Goal: Task Accomplishment & Management: Use online tool/utility

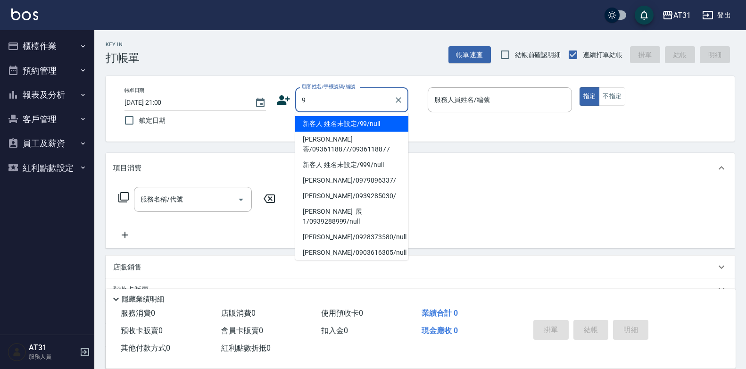
type input "9"
drag, startPoint x: 84, startPoint y: 40, endPoint x: 86, endPoint y: 55, distance: 15.3
click at [83, 41] on button "櫃檯作業" at bounding box center [47, 46] width 87 height 25
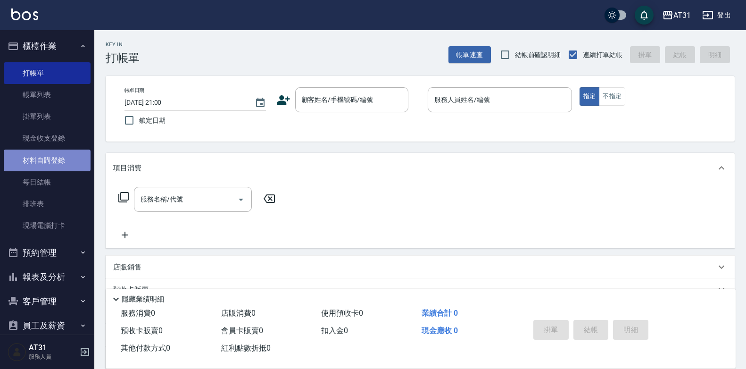
click at [63, 158] on link "材料自購登錄" at bounding box center [47, 160] width 87 height 22
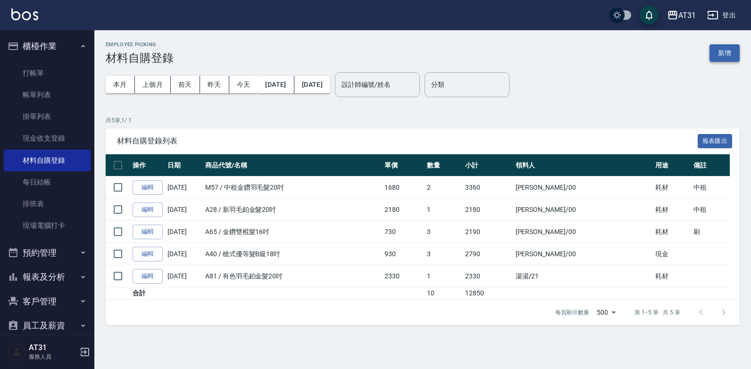
click at [731, 57] on button "新增" at bounding box center [724, 52] width 30 height 17
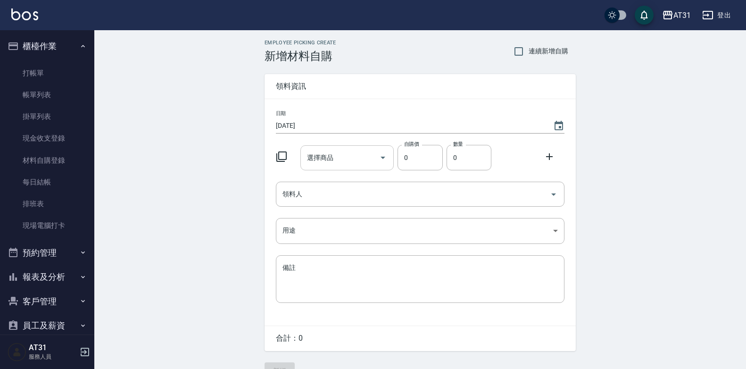
click at [346, 153] on input "選擇商品" at bounding box center [340, 157] width 71 height 17
type input "雙"
type input "有"
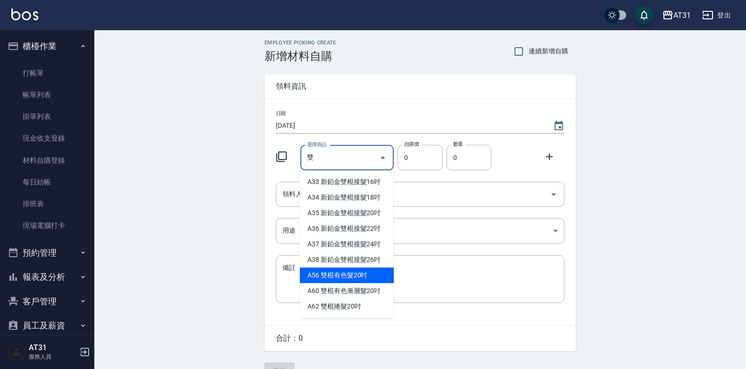
click at [321, 279] on li "A56 雙棍有色髮20吋" at bounding box center [347, 275] width 94 height 16
type input "雙棍有色髮20吋"
type input "560"
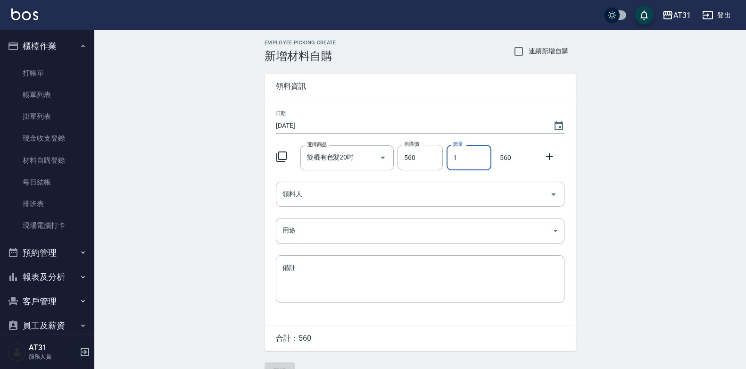
drag, startPoint x: 470, startPoint y: 164, endPoint x: 415, endPoint y: 173, distance: 55.0
click at [415, 173] on div "日期 [DATE] 選擇商品 雙棍有色髮20吋 選擇商品 自購價 560 自購價 數量 1 數量 560 領料人 領料人 用途 ​ 用途 備註 x 備註" at bounding box center [419, 212] width 311 height 226
type input "0"
click at [471, 157] on input "0" at bounding box center [468, 157] width 45 height 25
drag, startPoint x: 461, startPoint y: 157, endPoint x: 446, endPoint y: 159, distance: 15.8
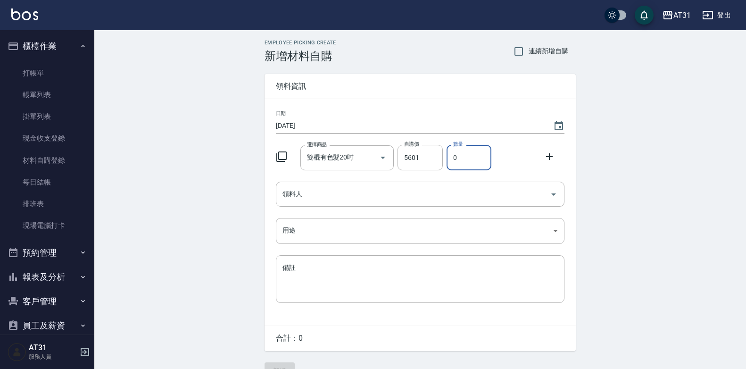
click at [446, 159] on div "數量 0 數量" at bounding box center [467, 155] width 49 height 29
click at [420, 155] on input "5601" at bounding box center [419, 157] width 45 height 25
drag, startPoint x: 464, startPoint y: 160, endPoint x: 441, endPoint y: 160, distance: 23.1
click at [441, 160] on div "選擇商品 雙棍有色髮20吋 選擇商品 自購價 5601 自購價 數量 0 數量" at bounding box center [418, 155] width 292 height 29
click at [419, 154] on input "5601" at bounding box center [419, 157] width 45 height 25
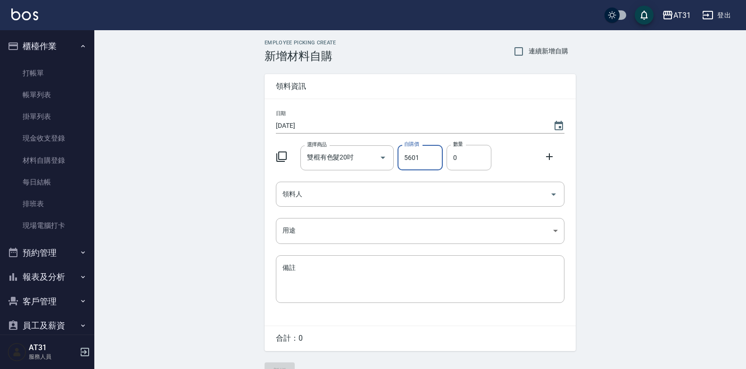
click at [420, 154] on input "5601" at bounding box center [419, 157] width 45 height 25
type input "560"
click at [477, 163] on input "0" at bounding box center [468, 157] width 45 height 25
drag, startPoint x: 476, startPoint y: 158, endPoint x: 428, endPoint y: 162, distance: 48.2
click at [428, 162] on div "選擇商品 雙棍有色髮20吋 選擇商品 自購價 560 自購價 數量 08 數量 4480" at bounding box center [418, 155] width 292 height 29
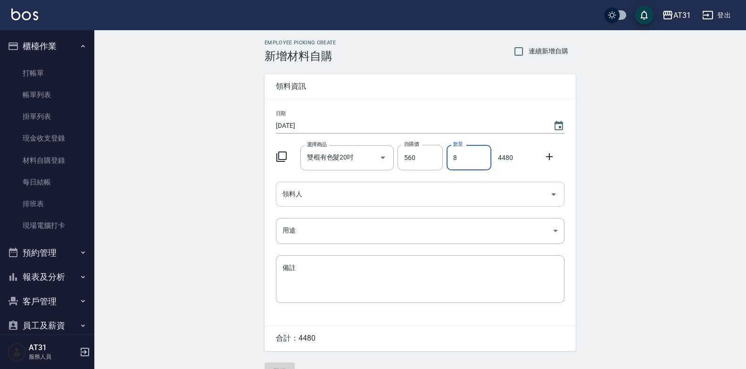
type input "8"
click at [403, 191] on input "領料人" at bounding box center [413, 194] width 266 height 17
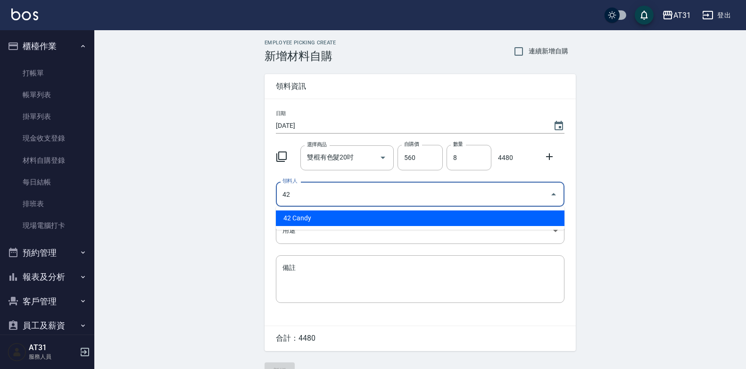
type input "42 Candy"
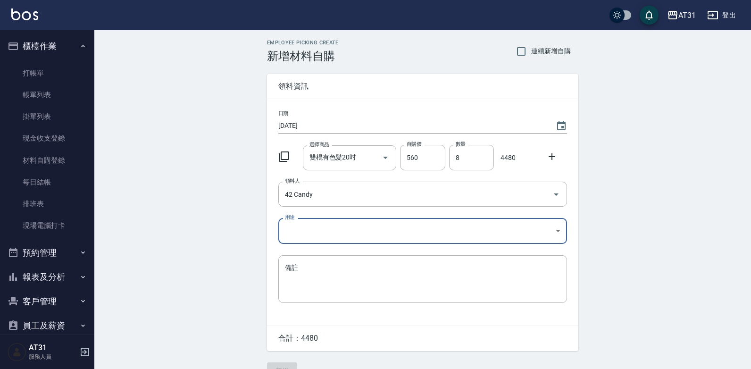
click at [376, 228] on body "AT31 登出 櫃檯作業 打帳單 帳單列表 掛單列表 現金收支登錄 材料自購登錄 每日結帳 排班表 現場電腦打卡 預約管理 預約管理 單日預約紀錄 單週預約紀…" at bounding box center [375, 194] width 751 height 388
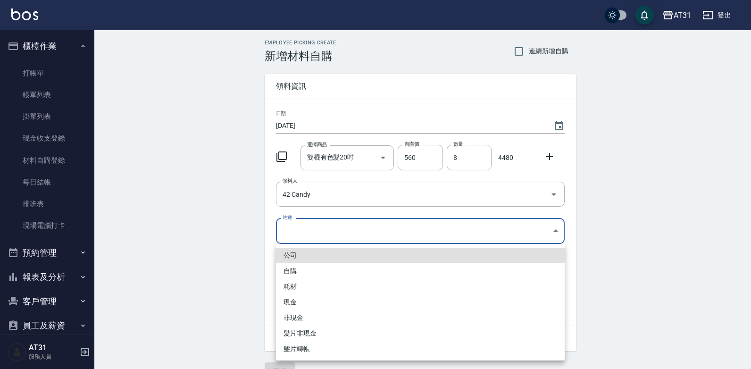
click at [313, 291] on li "耗材" at bounding box center [420, 287] width 289 height 16
type input "耗材"
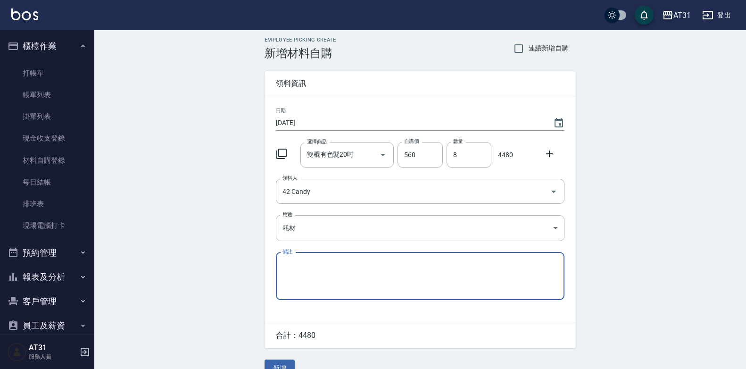
scroll to position [21, 0]
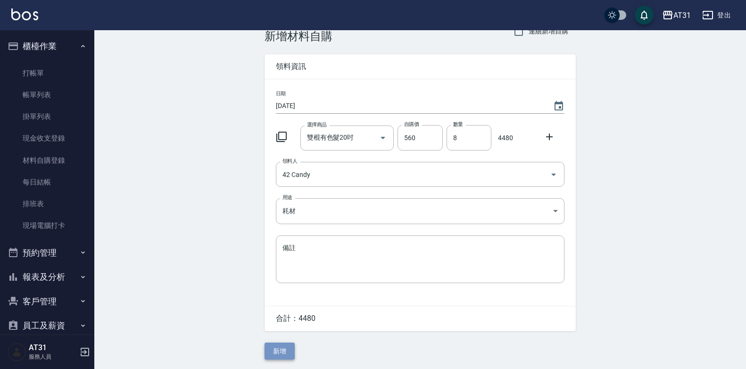
click at [286, 351] on button "新增" at bounding box center [279, 350] width 30 height 17
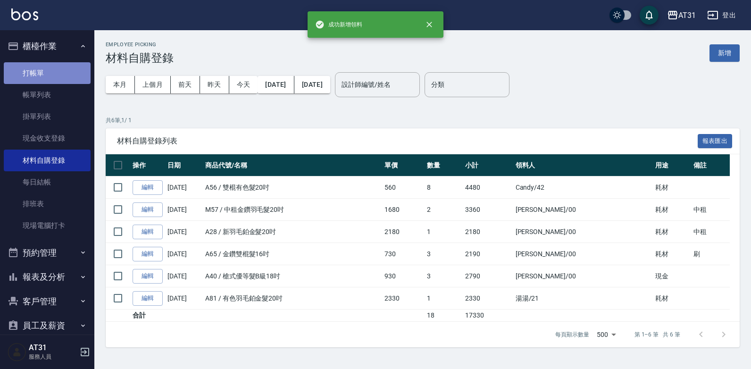
click at [58, 67] on link "打帳單" at bounding box center [47, 73] width 87 height 22
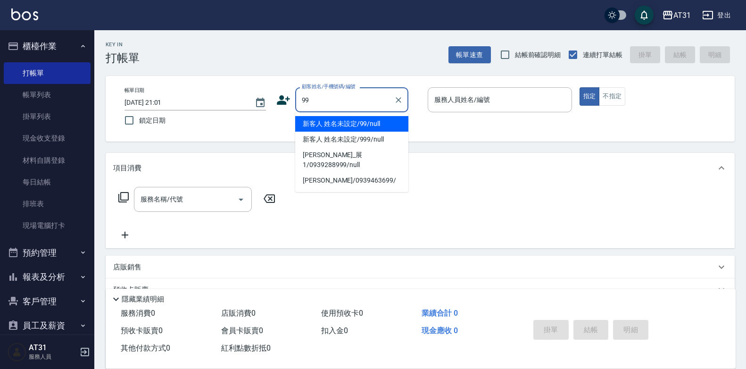
type input "新客人 姓名未設定/99/null"
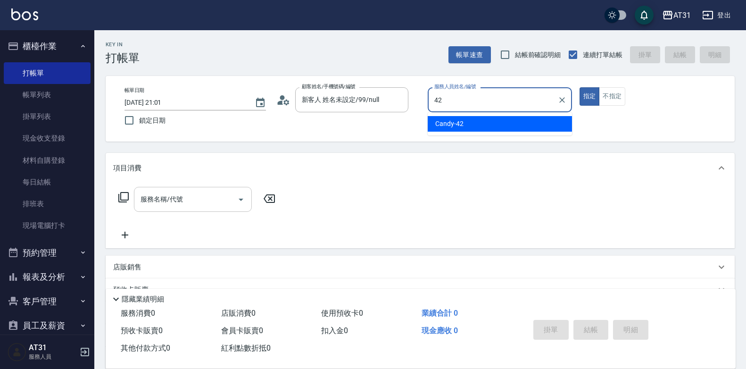
type input "Candy-42"
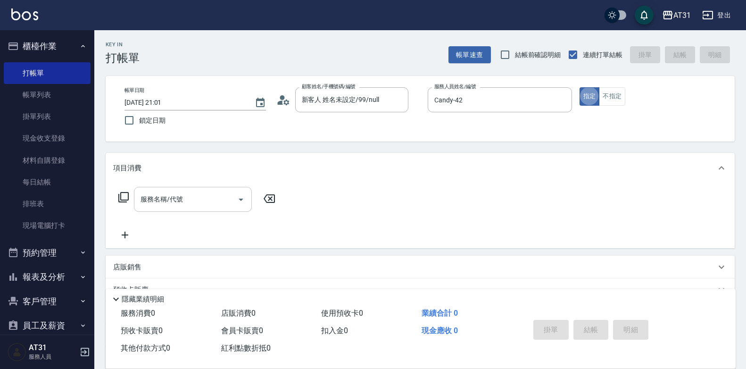
type button "true"
click at [206, 193] on input "服務名稱/代號" at bounding box center [185, 199] width 95 height 17
type input "g"
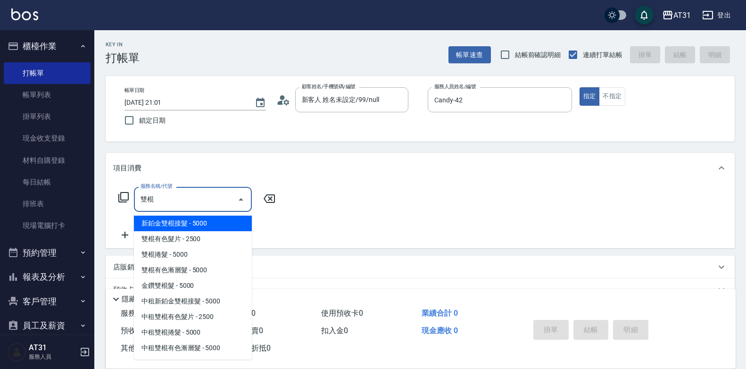
click at [221, 223] on span "新鉑金雙棍接髮 - 5000" at bounding box center [193, 223] width 118 height 16
type input "新鉑金雙棍接髮(706)"
type input "500"
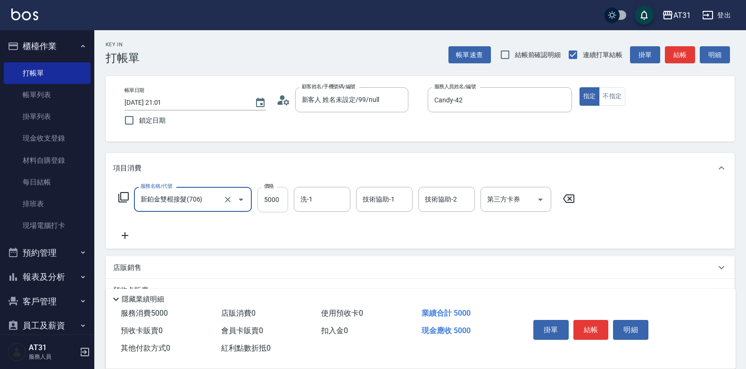
type input "新鉑金雙棍接髮(706)"
click at [274, 203] on input "5000" at bounding box center [272, 199] width 31 height 25
type input "0"
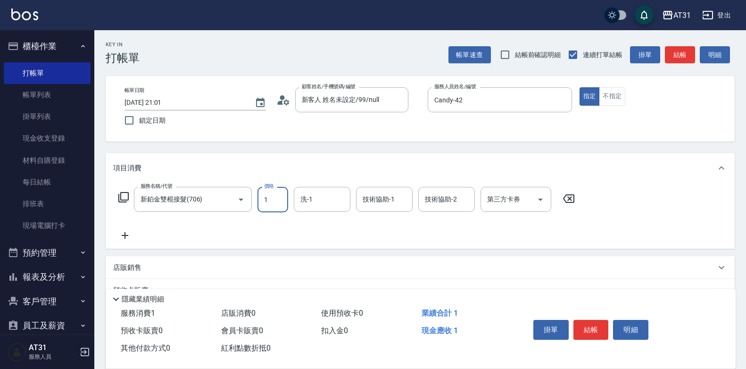
type input "12"
type input "10"
type input "120"
type input "12020"
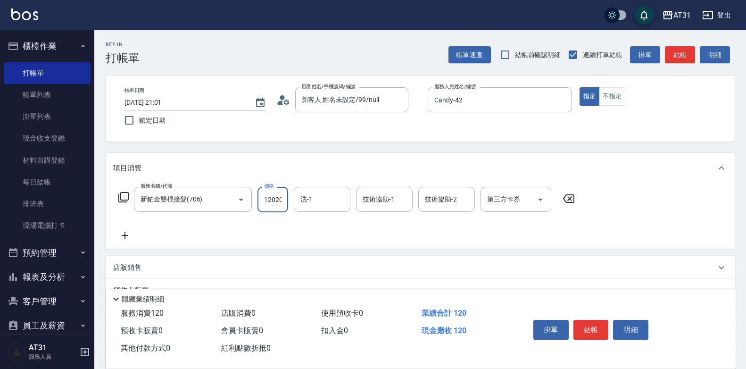
type input "1200"
type input "12020"
type input "[PERSON_NAME]-49"
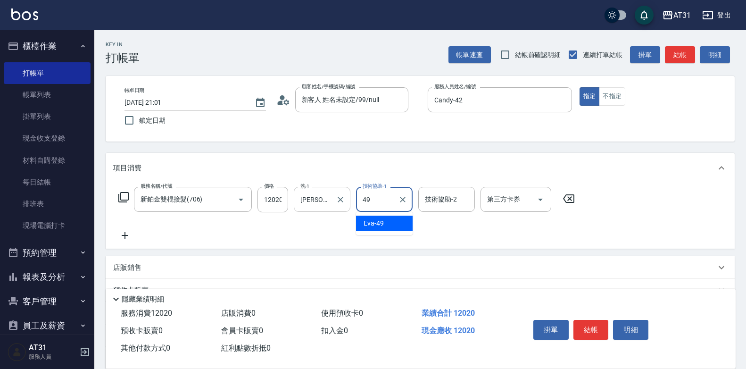
type input "[PERSON_NAME]-49"
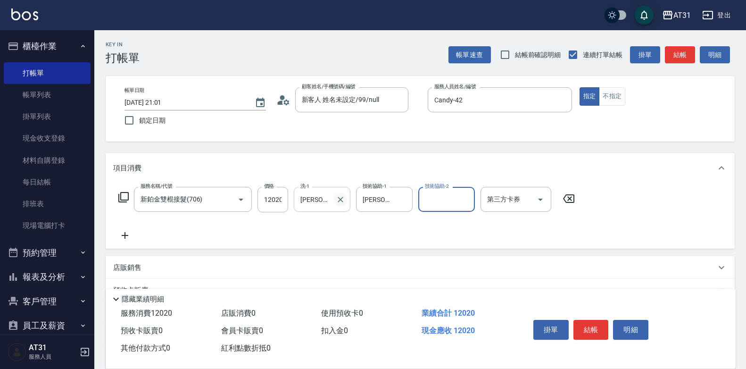
click at [340, 203] on icon "Clear" at bounding box center [340, 199] width 9 height 9
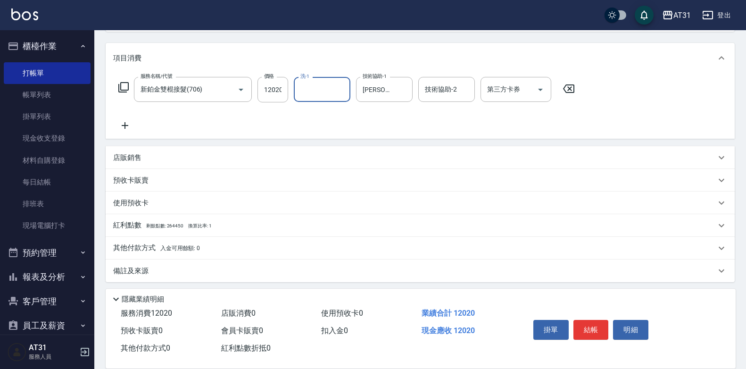
scroll to position [114, 0]
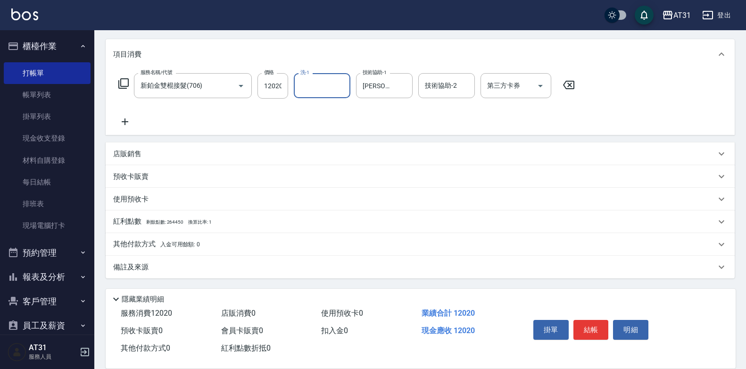
click at [163, 247] on span "入金可用餘額: 0" at bounding box center [180, 244] width 40 height 7
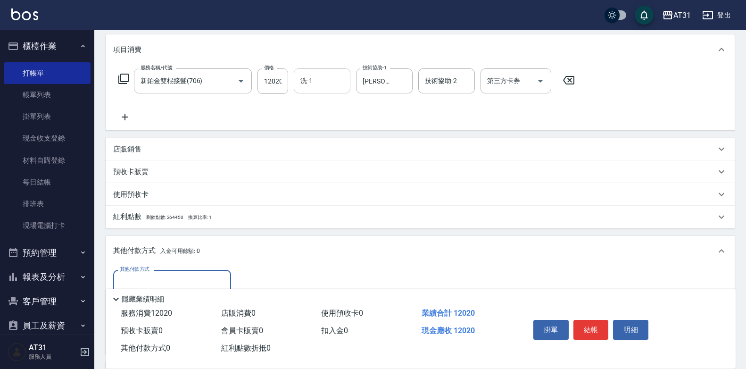
scroll to position [0, 0]
click at [154, 271] on div "其他付款方式" at bounding box center [172, 282] width 118 height 25
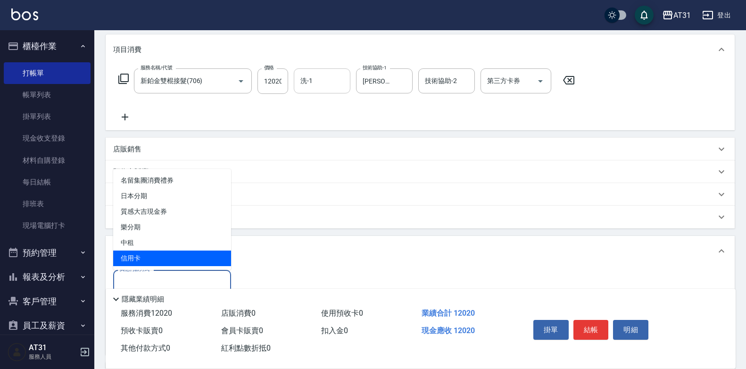
click at [156, 253] on span "信用卡" at bounding box center [172, 258] width 118 height 16
type input "信用卡"
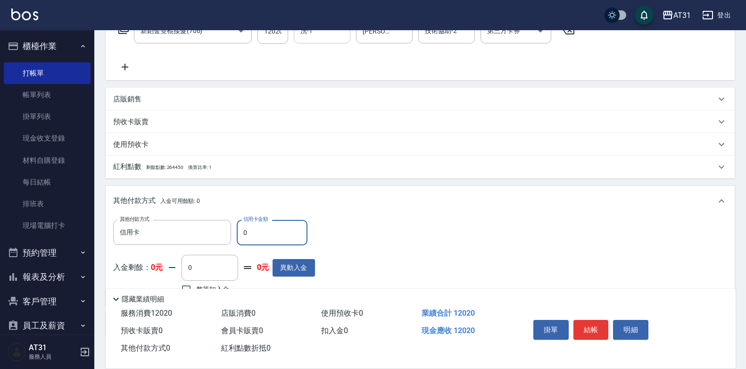
scroll to position [213, 0]
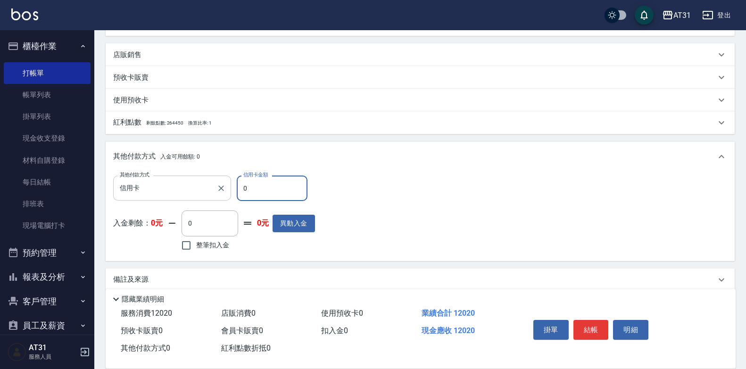
drag, startPoint x: 221, startPoint y: 182, endPoint x: 196, endPoint y: 189, distance: 25.3
click at [196, 189] on div "其他付款方式 信用卡 其他付款方式 信用卡金額 0 信用卡金額" at bounding box center [214, 187] width 202 height 25
type input "12"
type input "1190"
type input "120"
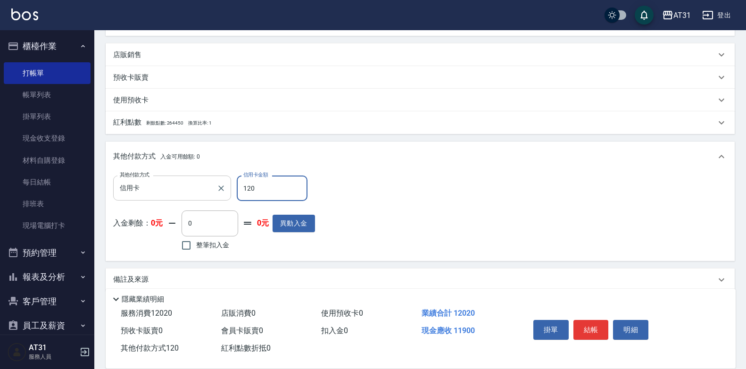
type input "1080"
type input "12020"
type input "0"
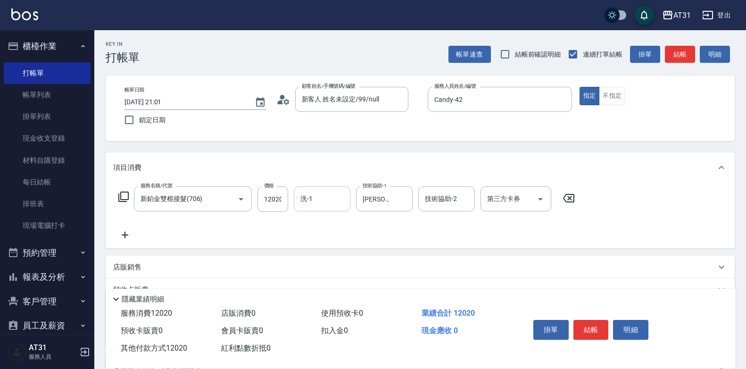
scroll to position [0, 0]
type input "12020"
click at [592, 326] on button "結帳" at bounding box center [590, 330] width 35 height 20
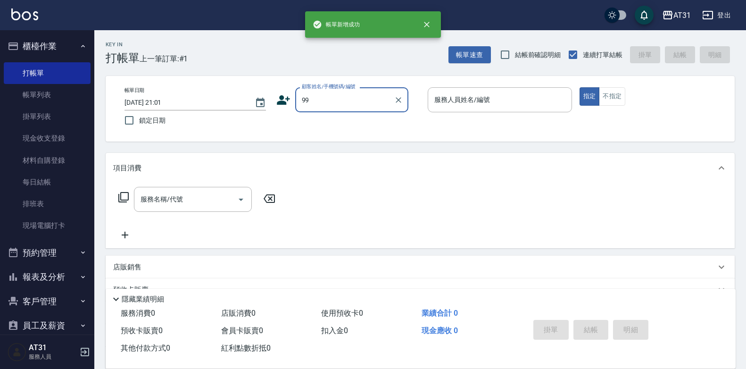
type input "新客人 姓名未設定/99/null"
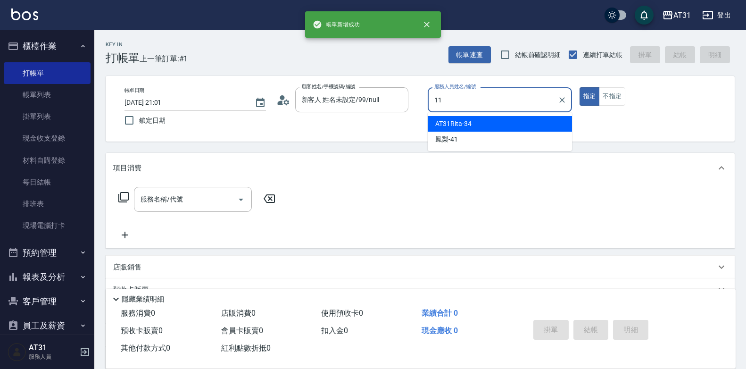
type input "BoBo-11"
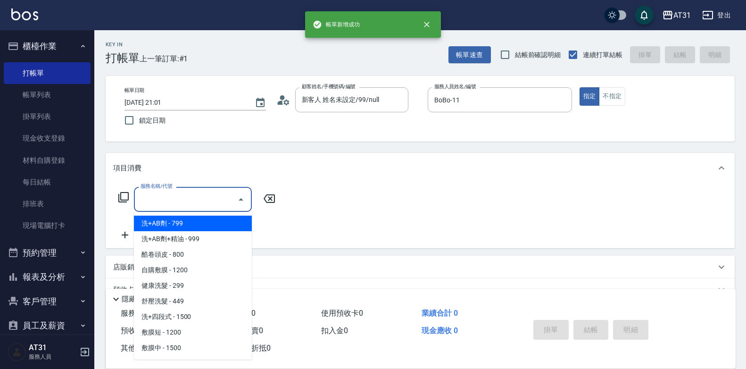
click at [218, 194] on input "服務名稱/代號" at bounding box center [185, 199] width 95 height 17
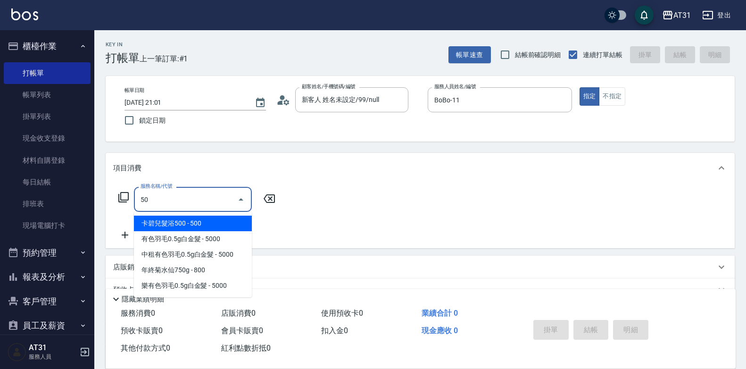
type input "501"
type input "160"
type input "染髮(501)"
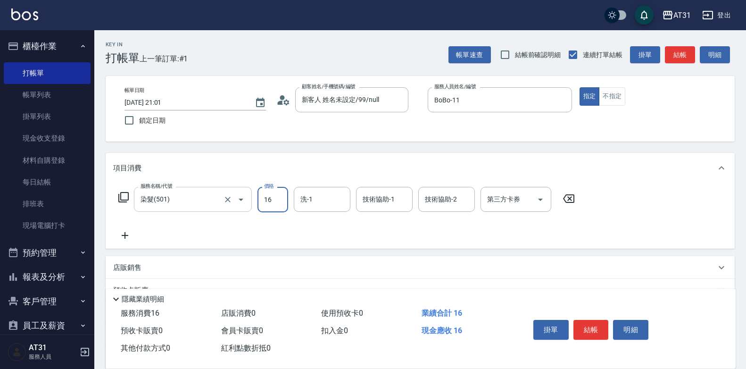
type input "0"
type input "160"
type input "1600"
type input "[PERSON_NAME]-49"
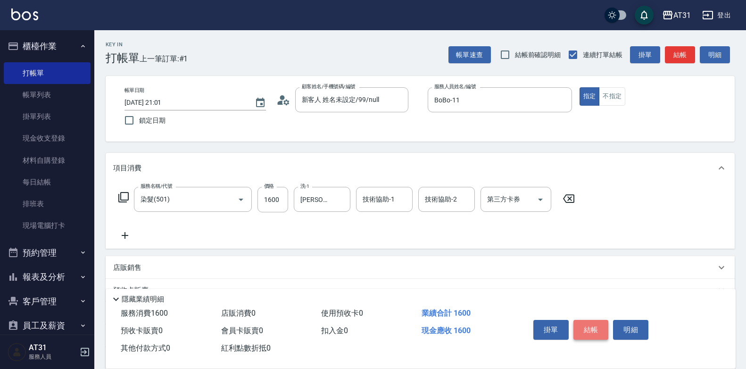
click at [600, 322] on button "結帳" at bounding box center [590, 330] width 35 height 20
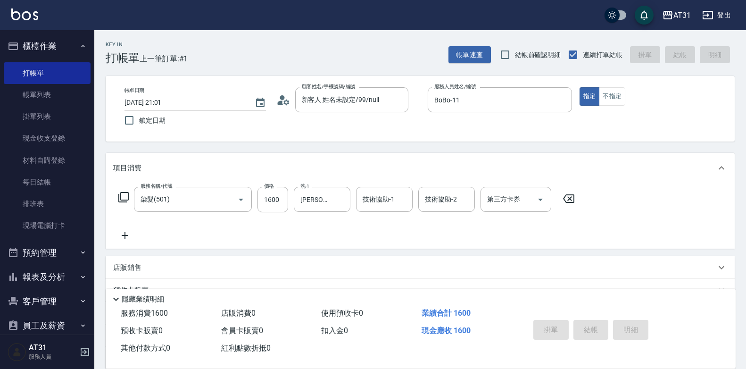
type input "0"
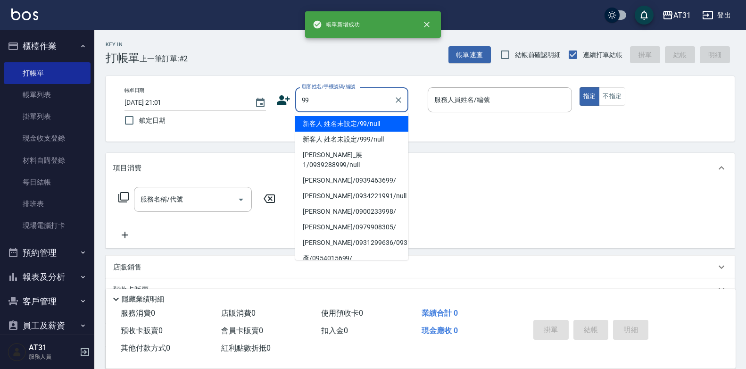
type input "新客人 姓名未設定/99/null"
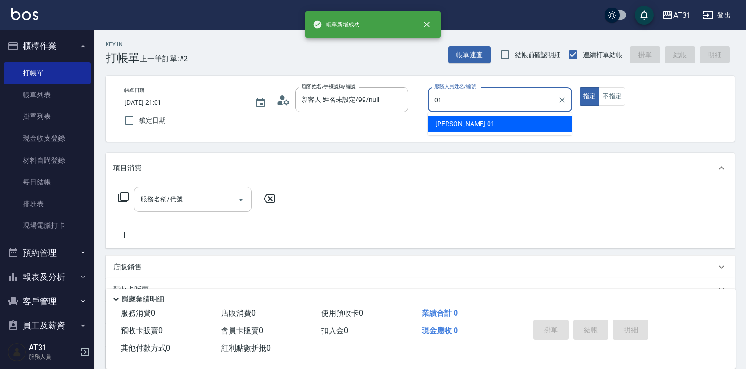
type input "[PERSON_NAME]-01"
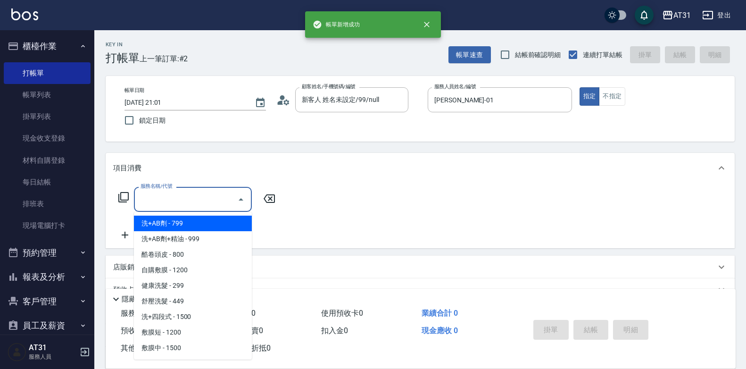
click at [175, 200] on input "服務名稱/代號" at bounding box center [185, 199] width 95 height 17
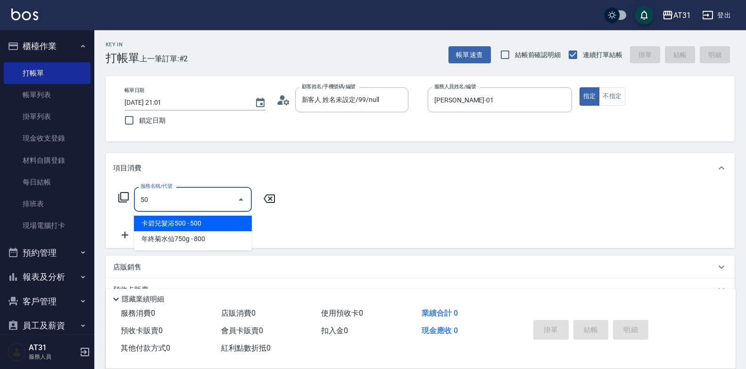
type input "501"
type input "160"
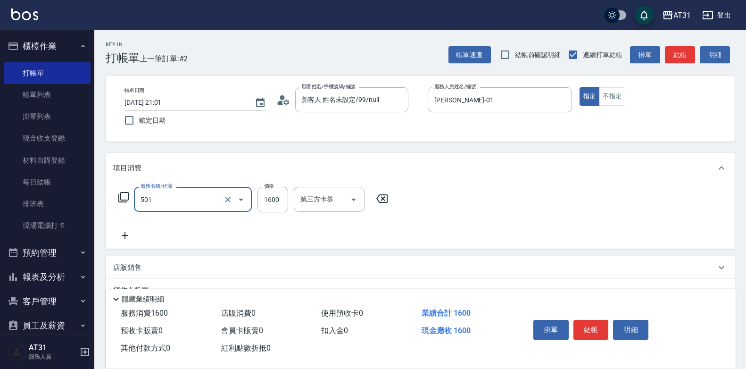
type input "染髮(501)"
type input "1"
type input "0"
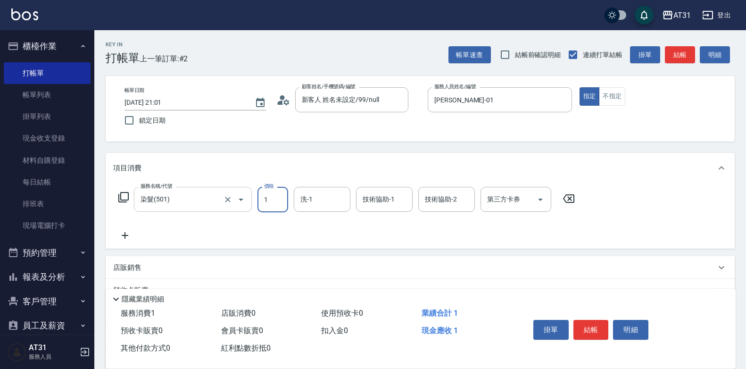
type input "15"
type input "10"
type input "159"
type input "150"
type input "1599"
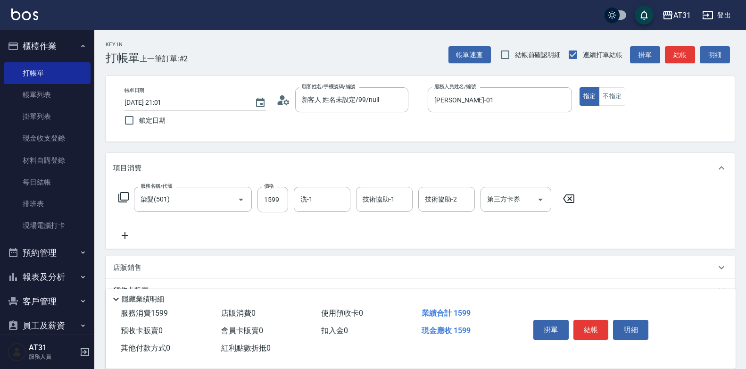
click at [122, 238] on icon at bounding box center [125, 235] width 24 height 11
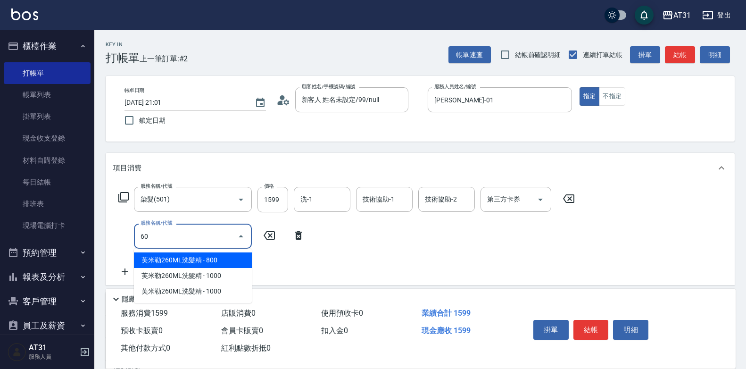
type input "601"
type input "180"
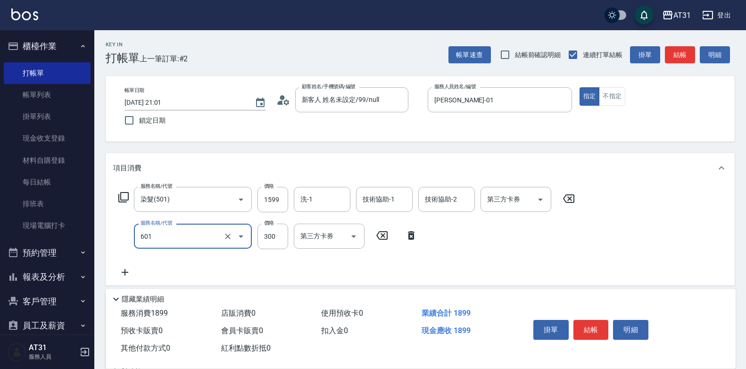
type input "自備護髮(601)"
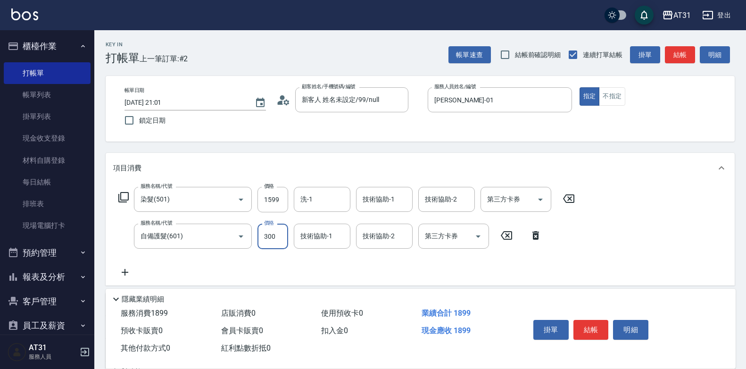
type input "160"
type input "89"
type input "240"
type input "899"
click at [594, 322] on button "結帳" at bounding box center [590, 330] width 35 height 20
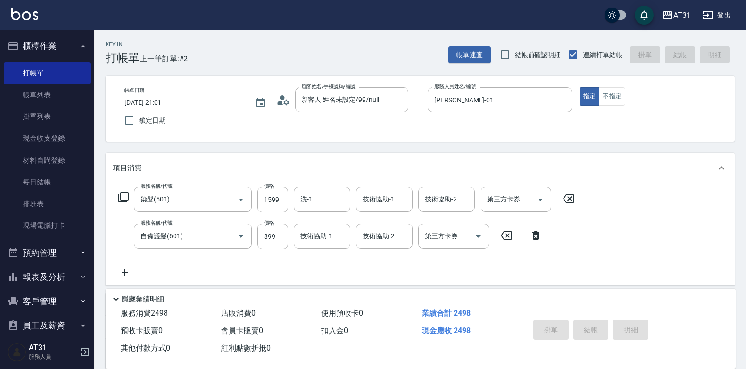
type input "[DATE] 21:02"
type input "0"
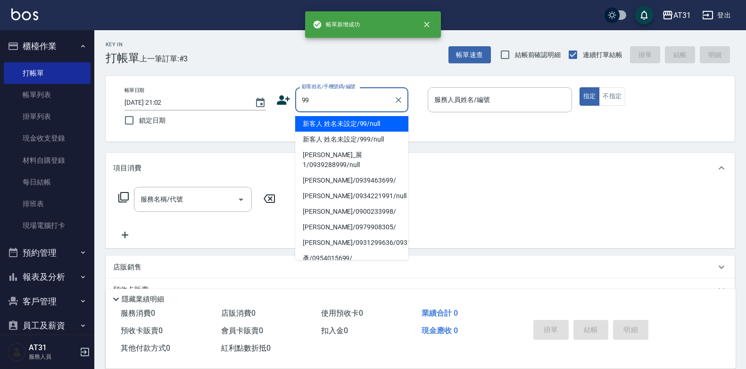
type input "新客人 姓名未設定/99/null"
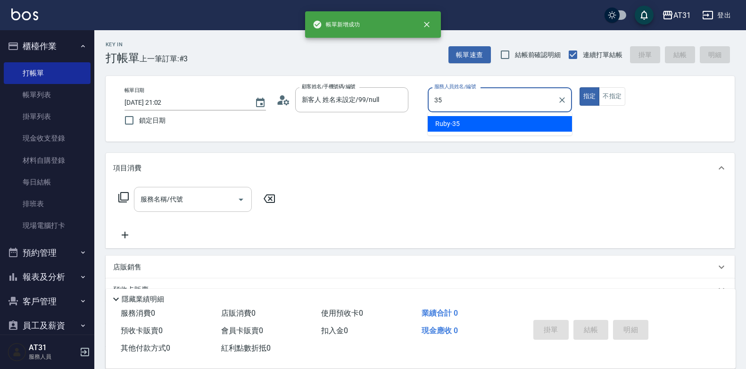
type input "Ruby-35"
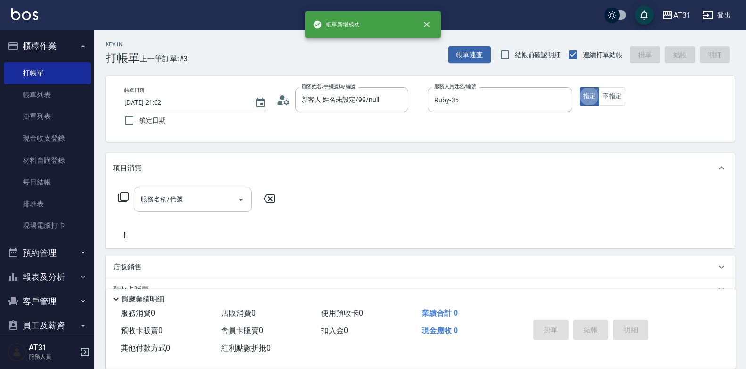
click at [160, 197] on input "服務名稱/代號" at bounding box center [185, 199] width 95 height 17
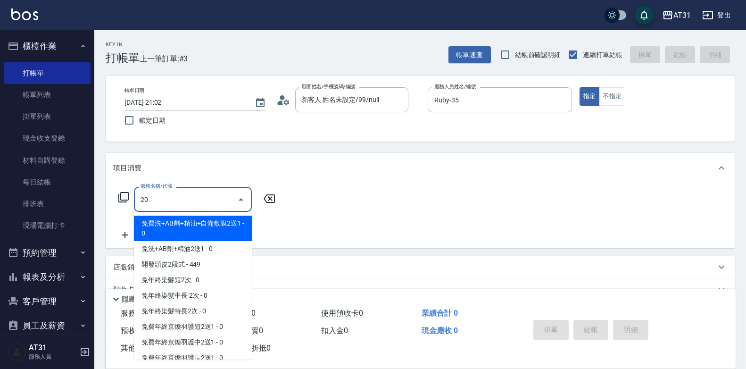
type input "201"
type input "20"
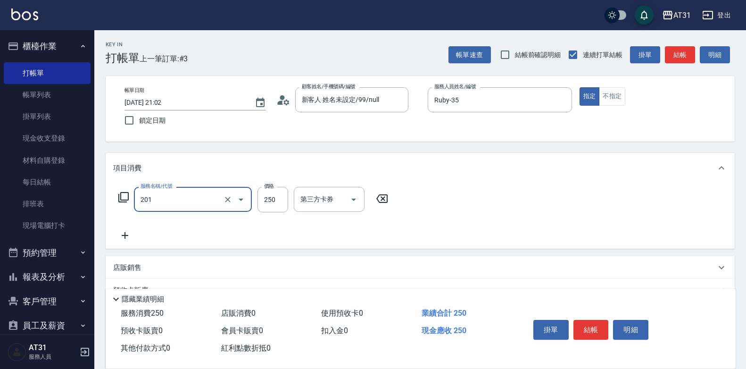
type input "洗髮(201)"
type input "3"
type input "0"
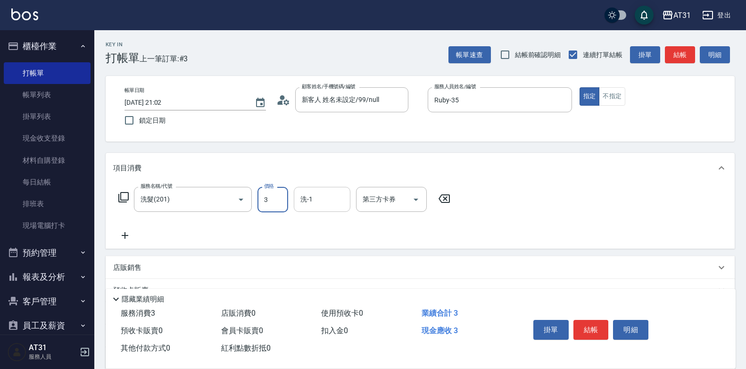
type input "30"
type input "300"
click at [610, 101] on button "不指定" at bounding box center [612, 96] width 26 height 18
click at [586, 327] on button "結帳" at bounding box center [590, 330] width 35 height 20
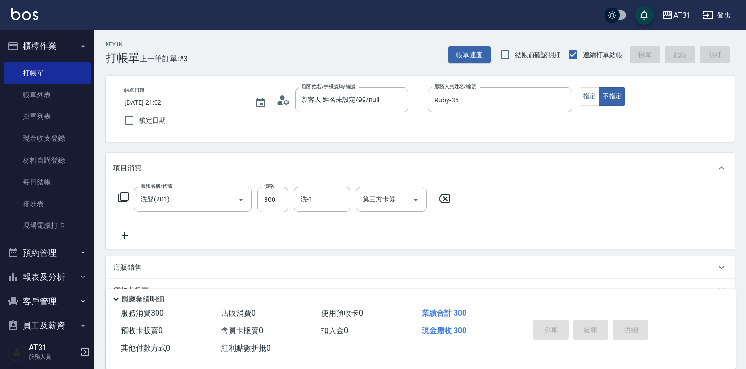
type input "0"
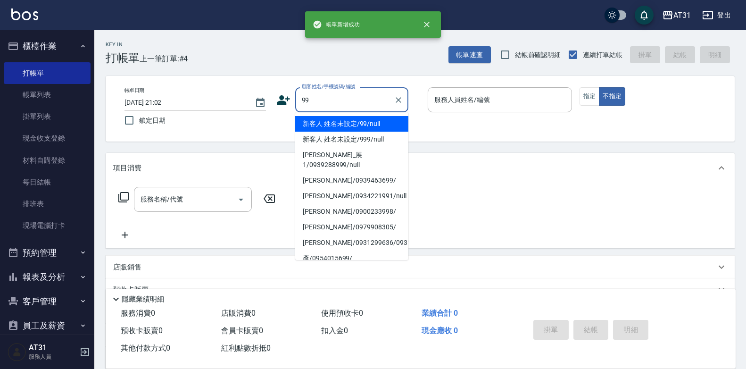
type input "新客人 姓名未設定/99/null"
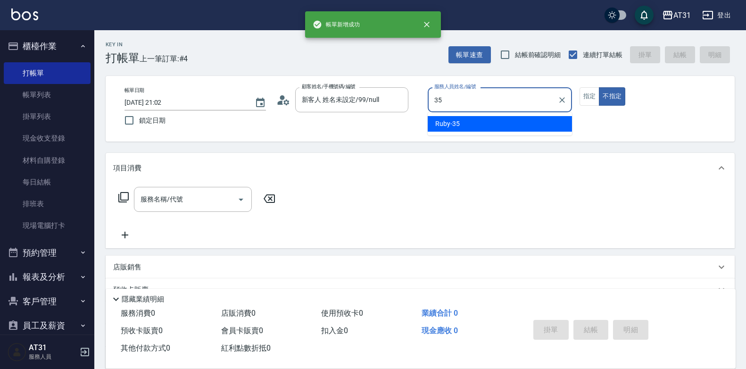
type input "Ruby-35"
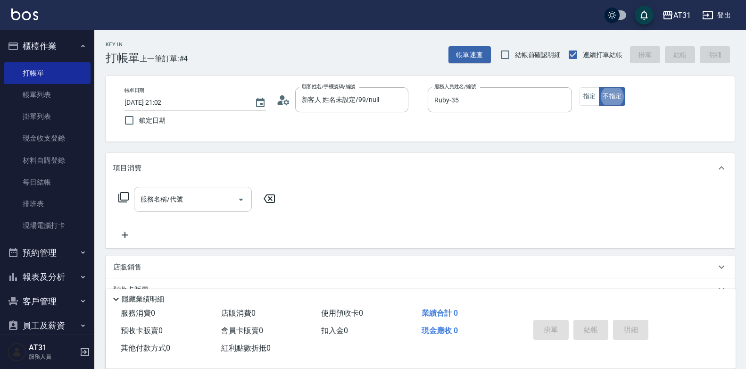
type button "false"
click at [224, 202] on input "服務名稱/代號" at bounding box center [185, 199] width 95 height 17
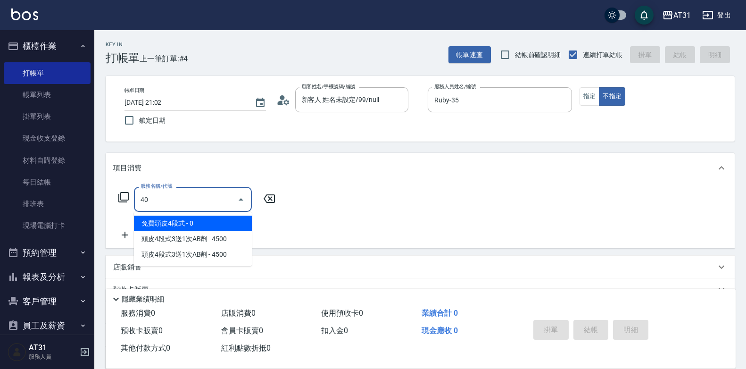
type input "401"
type input "20"
type input "剪髮(401)"
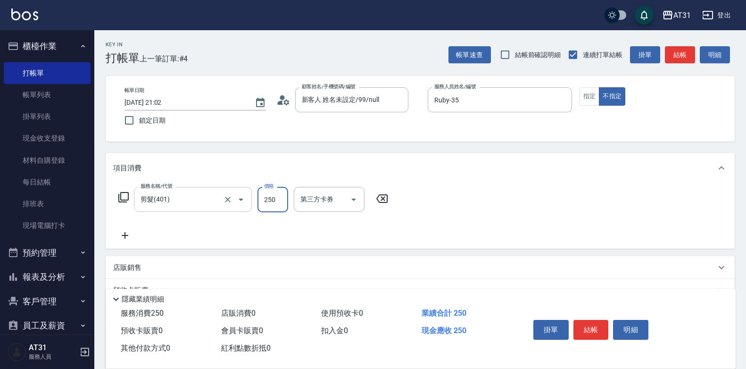
type input "3"
type input "0"
type input "30"
type input "300"
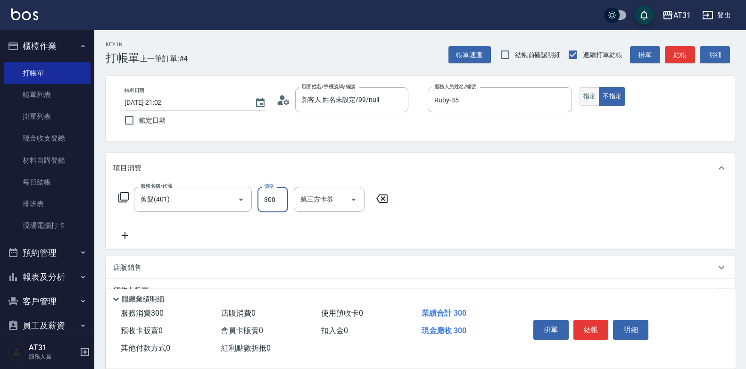
click at [592, 98] on button "指定" at bounding box center [589, 96] width 20 height 18
click at [588, 320] on button "結帳" at bounding box center [590, 330] width 35 height 20
type input "0"
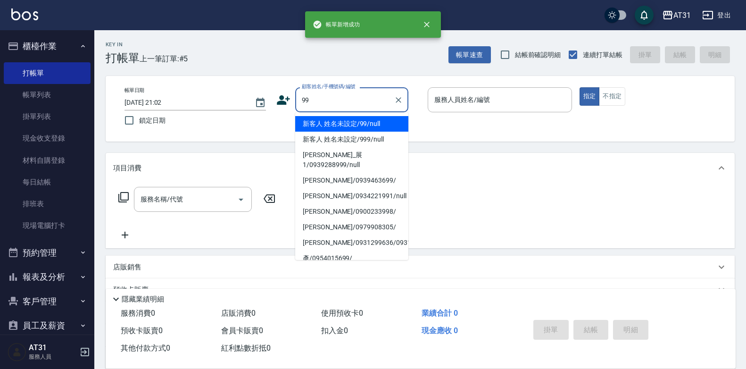
type input "新客人 姓名未設定/99/null"
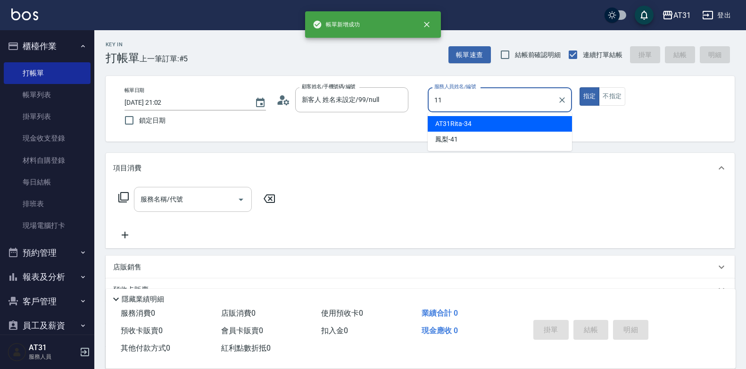
type input "BoBo-11"
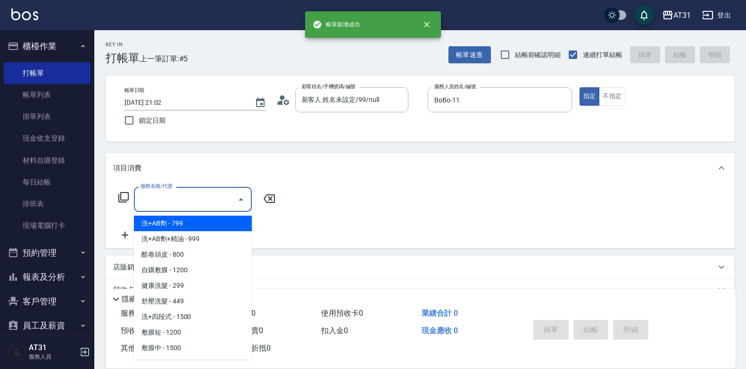
click at [200, 201] on input "服務名稱/代號" at bounding box center [185, 199] width 95 height 17
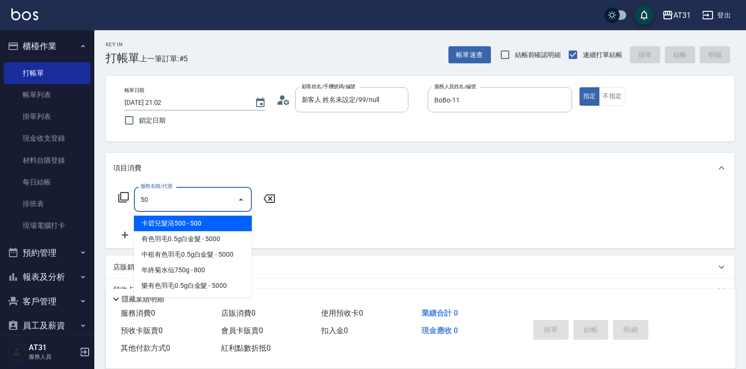
type input "501"
type input "160"
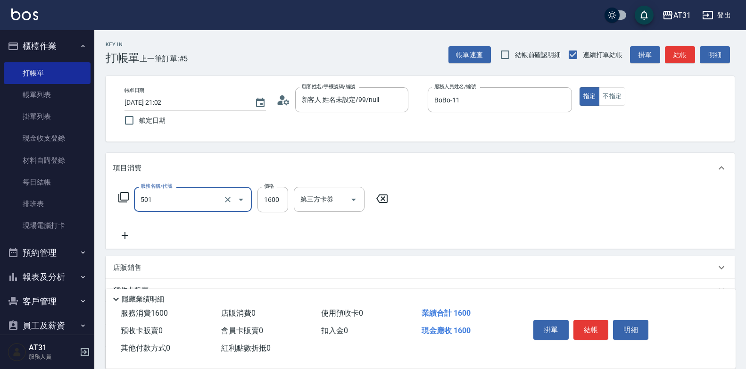
type input "染髮(501)"
type input "15"
type input "0"
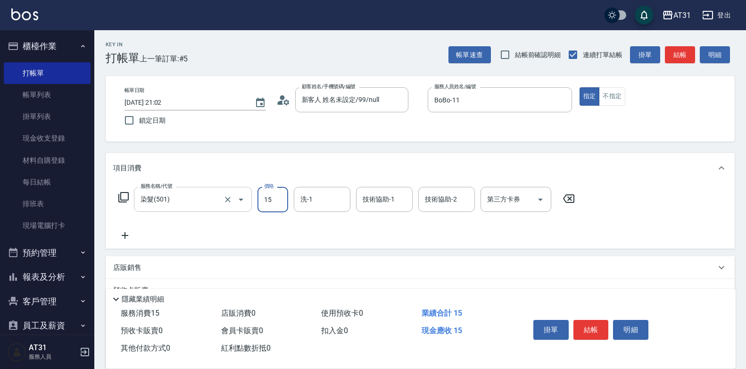
type input "150"
type input "1500"
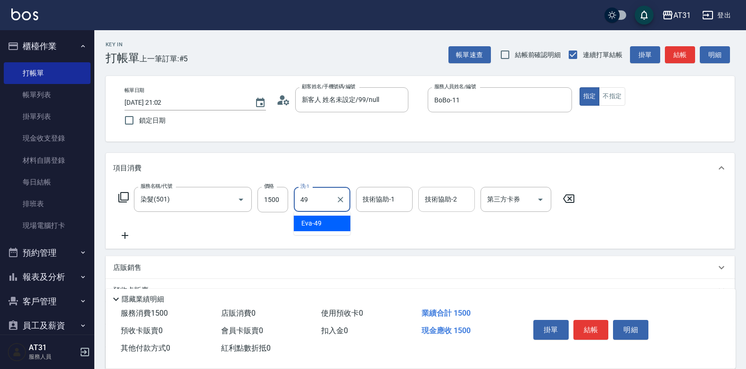
type input "[PERSON_NAME]-49"
click at [587, 324] on button "結帳" at bounding box center [590, 330] width 35 height 20
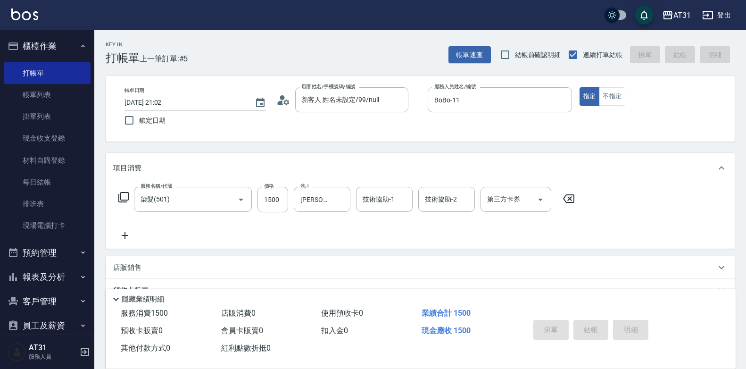
type input "0"
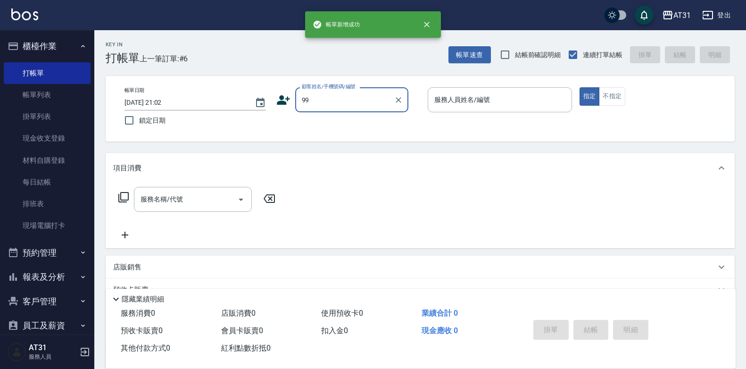
type input "新客人 姓名未設定/99/null"
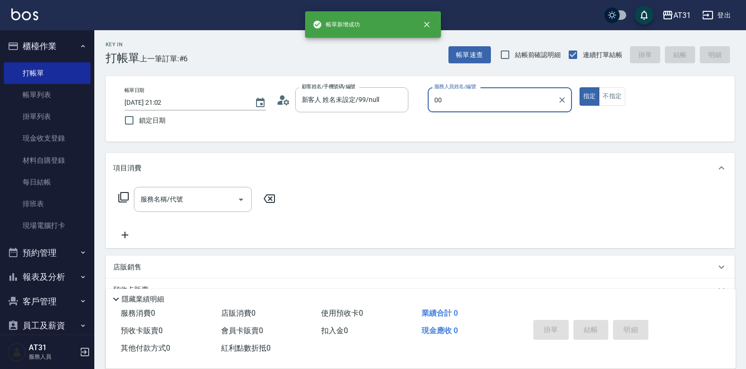
type input "[PERSON_NAME]-00"
click at [190, 197] on input "服務名稱/代號" at bounding box center [185, 199] width 95 height 17
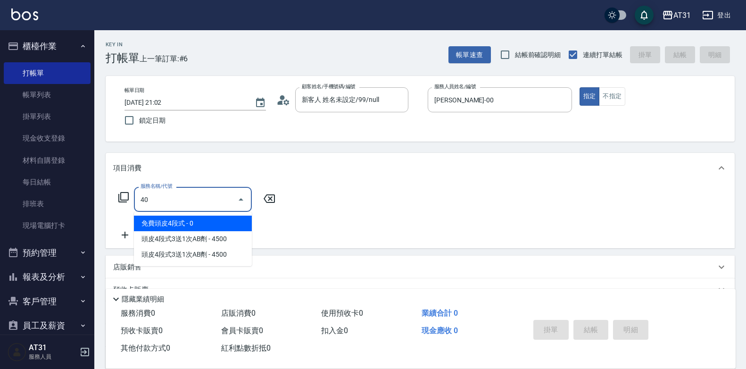
type input "401"
type input "20"
type input "剪髮(401)"
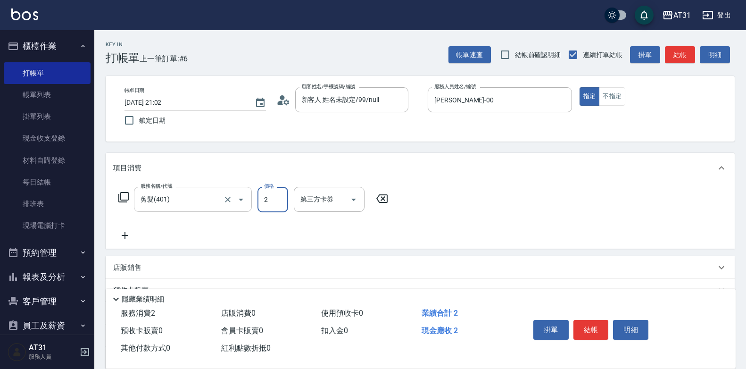
type input "0"
type input "29"
type input "20"
type input "299"
click at [616, 100] on button "不指定" at bounding box center [612, 96] width 26 height 18
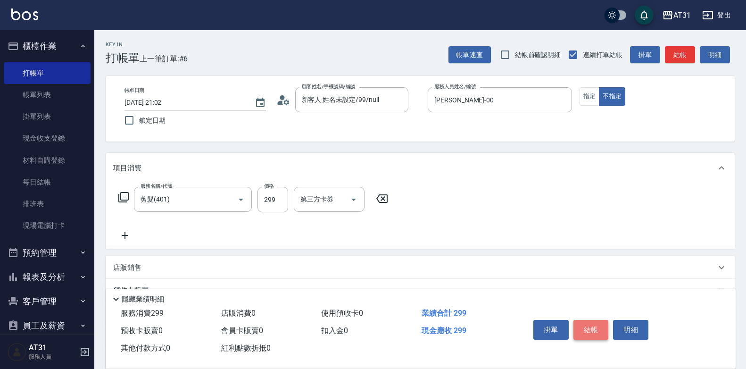
click at [581, 324] on button "結帳" at bounding box center [590, 330] width 35 height 20
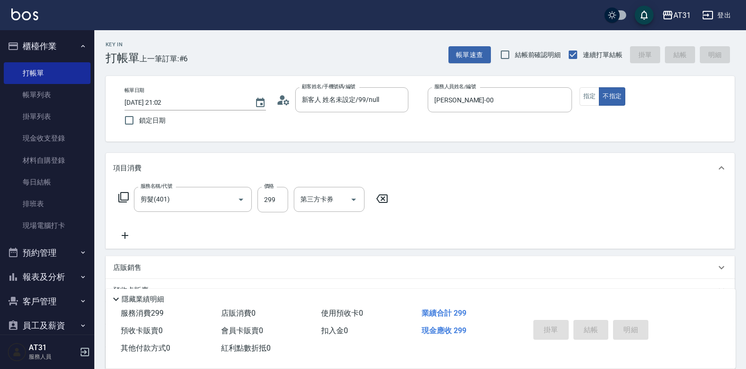
type input "0"
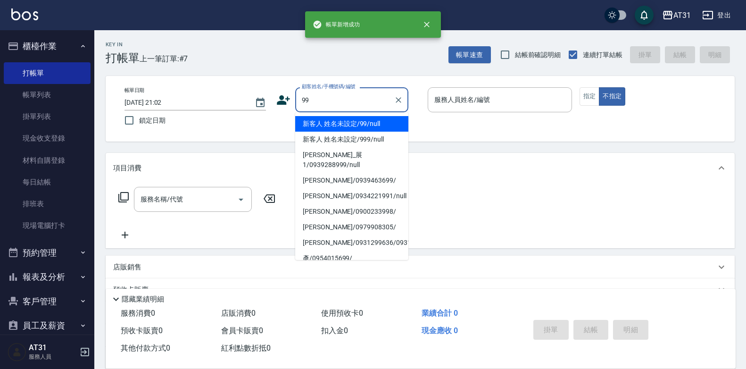
type input "新客人 姓名未設定/99/null"
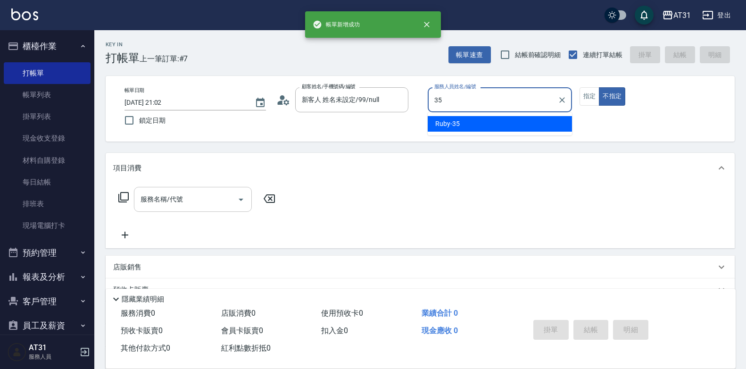
type input "Ruby-35"
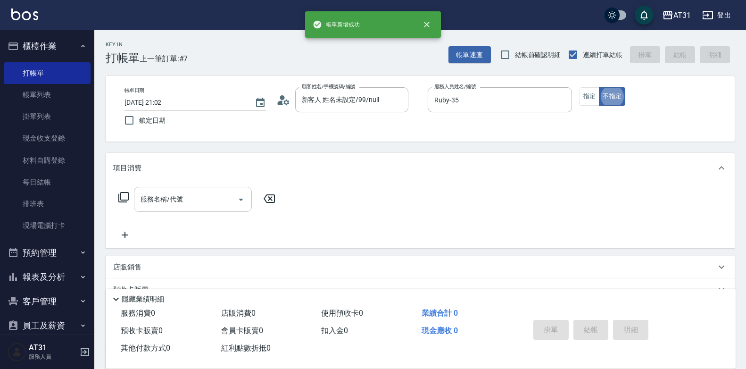
click at [218, 207] on div "服務名稱/代號" at bounding box center [193, 199] width 118 height 25
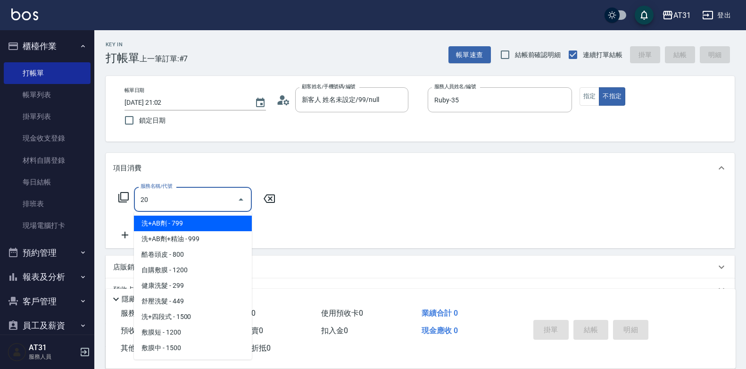
type input "201"
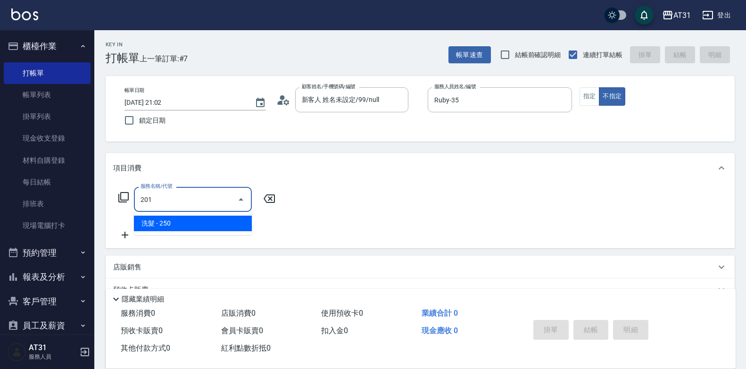
type input "20"
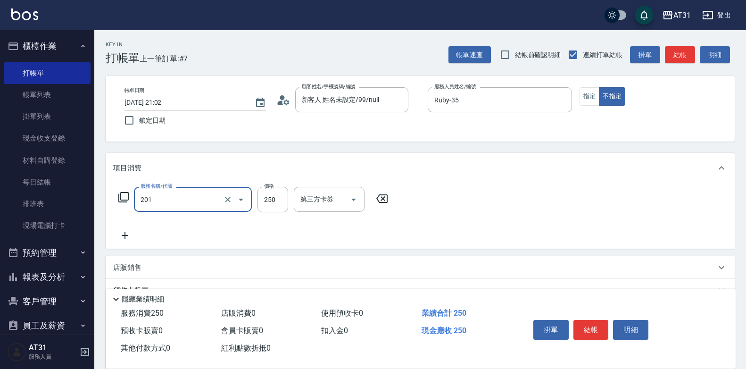
type input "洗髮(201)"
type input "0"
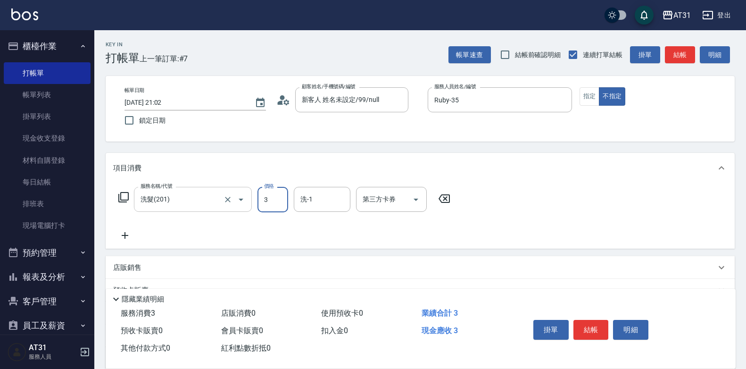
type input "39"
type input "30"
type input "399"
drag, startPoint x: 285, startPoint y: 199, endPoint x: 246, endPoint y: 206, distance: 39.6
click at [247, 206] on div "服務名稱/代號 洗髮(201) 服務名稱/代號 價格 399 價格 洗-1 洗-1 第三方卡券 第三方卡券" at bounding box center [284, 199] width 343 height 25
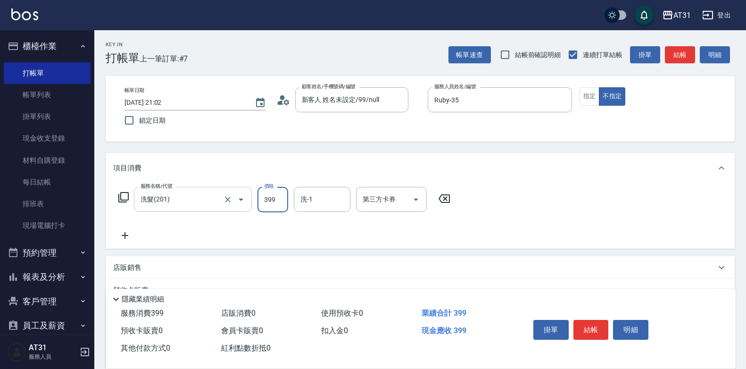
type input "0"
type input "34"
type input "30"
type input "349"
drag, startPoint x: 275, startPoint y: 198, endPoint x: 249, endPoint y: 203, distance: 27.0
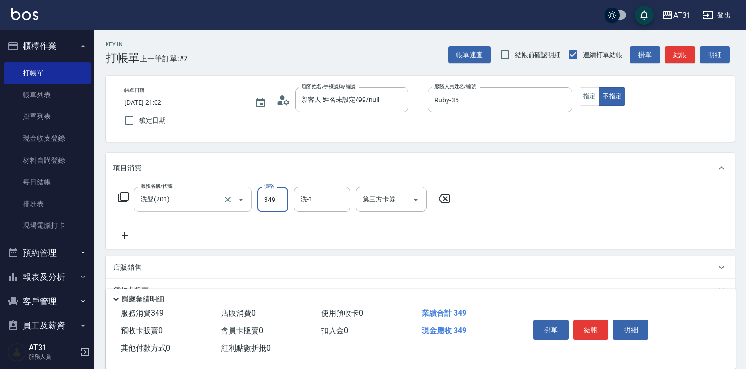
click at [249, 203] on div "服務名稱/代號 洗髮(201) 服務名稱/代號 價格 349 價格 洗-1 洗-1 第三方卡券 第三方卡券" at bounding box center [284, 199] width 343 height 25
type input "0"
type input "35"
type input "30"
type input "359"
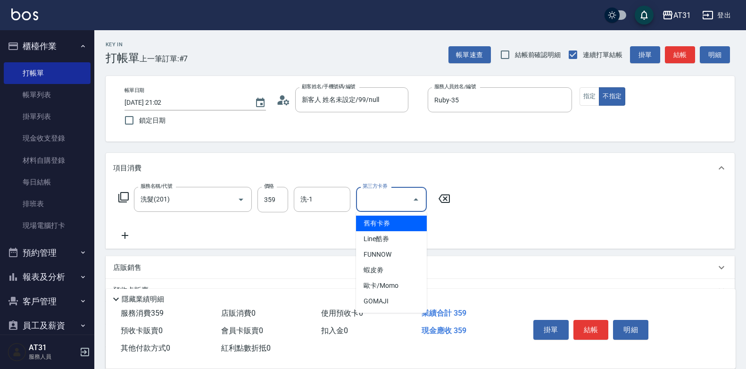
click at [389, 200] on input "第三方卡券" at bounding box center [384, 199] width 48 height 17
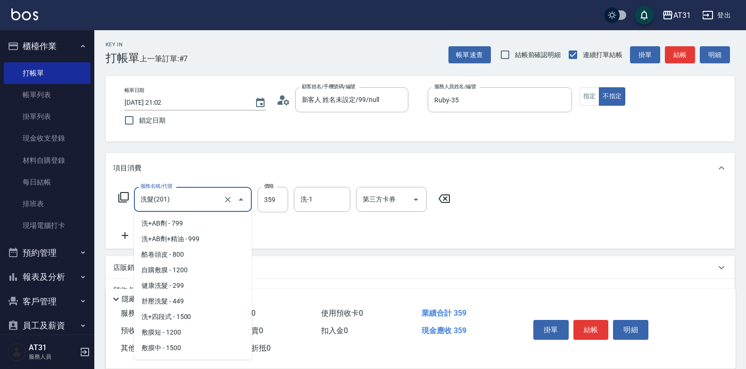
click at [209, 202] on input "洗髮(201)" at bounding box center [179, 199] width 83 height 17
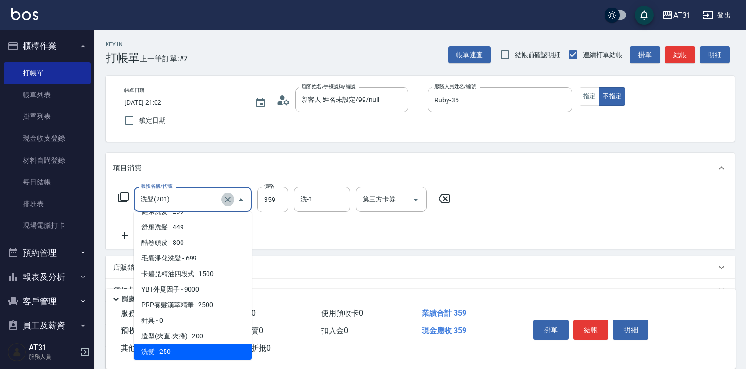
click at [233, 197] on button "Clear" at bounding box center [227, 199] width 13 height 13
type input "0"
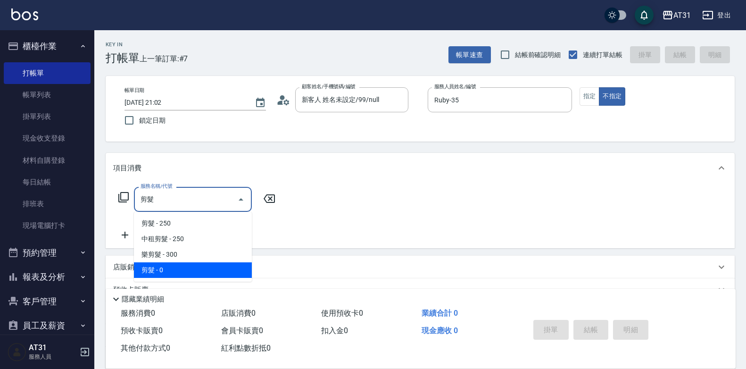
click at [182, 264] on span "剪髮 - 0" at bounding box center [193, 270] width 118 height 16
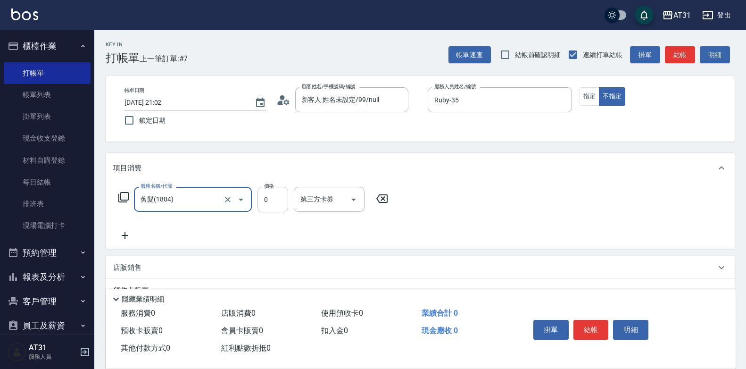
type input "剪髮(1804)"
click at [270, 204] on input "0" at bounding box center [272, 199] width 31 height 25
type input "35"
type input "30"
type input "359"
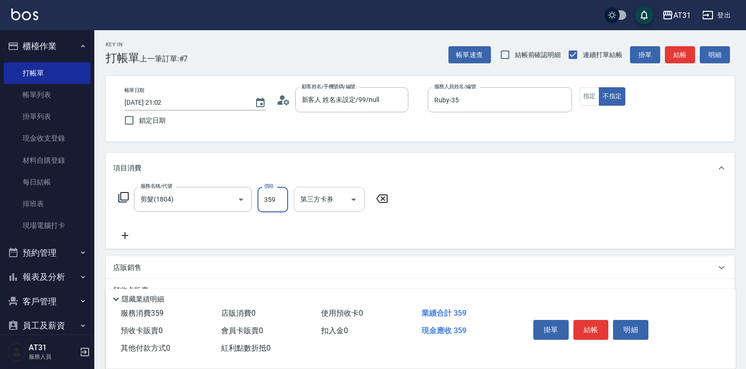
click at [330, 196] on input "第三方卡券" at bounding box center [322, 199] width 48 height 17
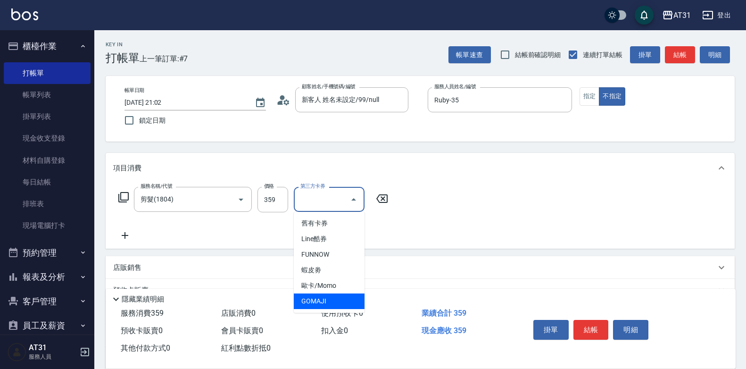
drag, startPoint x: 330, startPoint y: 270, endPoint x: 318, endPoint y: 301, distance: 33.0
click at [318, 301] on ul "舊有卡券 Line酷券 FUNNOW 蝦皮劵 歐卡/Momo GOMAJI" at bounding box center [329, 262] width 71 height 101
click at [318, 301] on span "GOMAJI" at bounding box center [329, 301] width 71 height 16
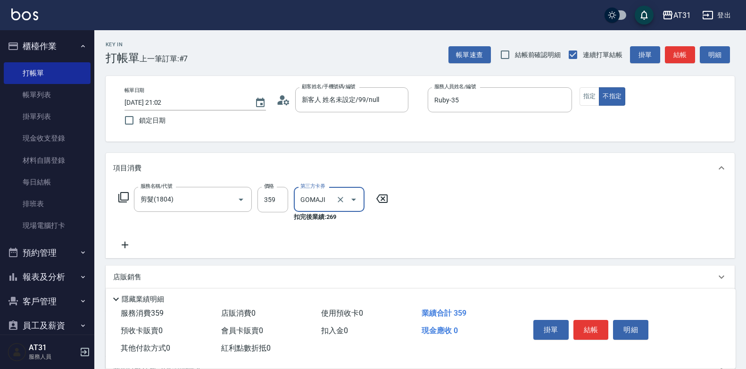
type input "0"
type input "GOMAJI"
click at [124, 246] on icon at bounding box center [125, 244] width 24 height 11
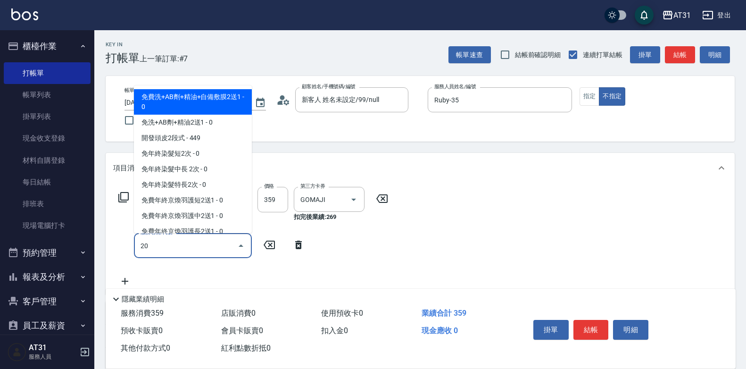
type input "201"
type input "20"
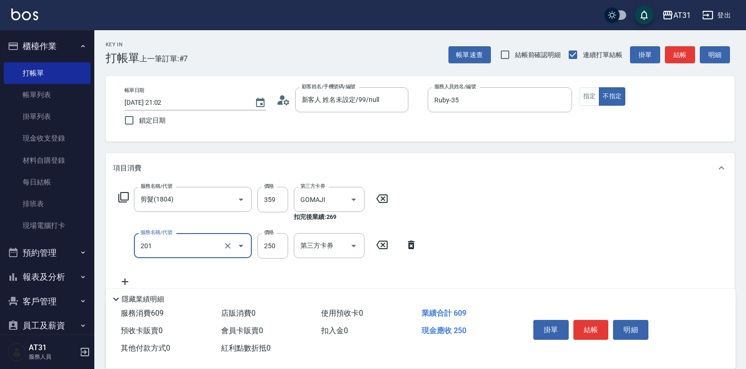
type input "洗髮(201)"
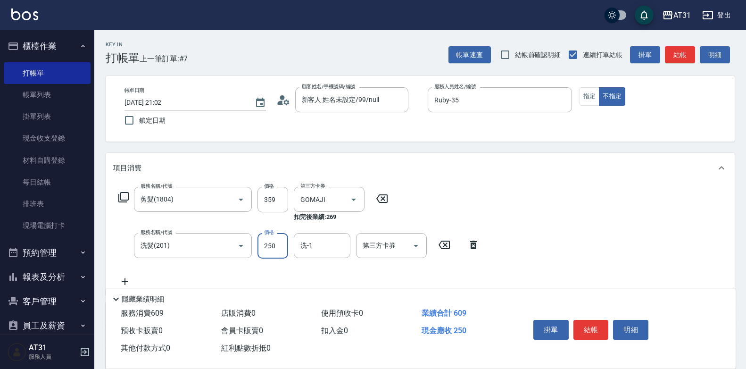
type input "0"
type input "50"
click at [586, 98] on button "指定" at bounding box center [589, 96] width 20 height 18
click at [590, 329] on button "結帳" at bounding box center [590, 330] width 35 height 20
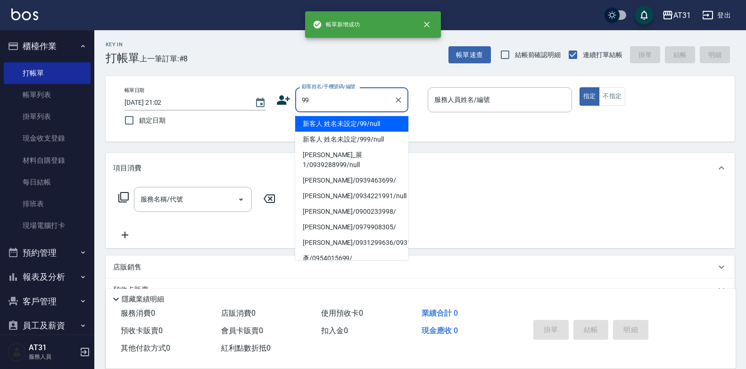
type input "新客人 姓名未設定/99/null"
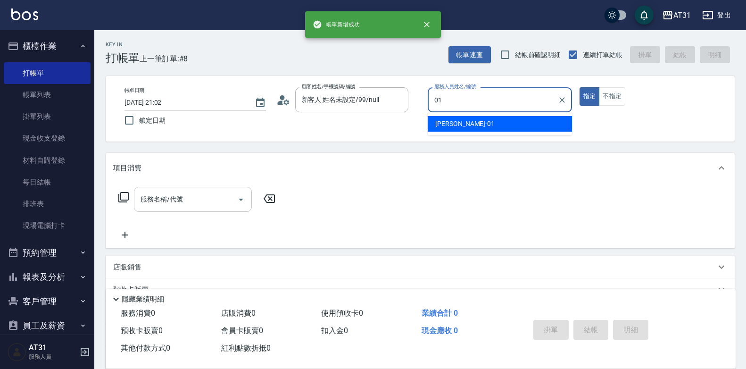
type input "[PERSON_NAME]-01"
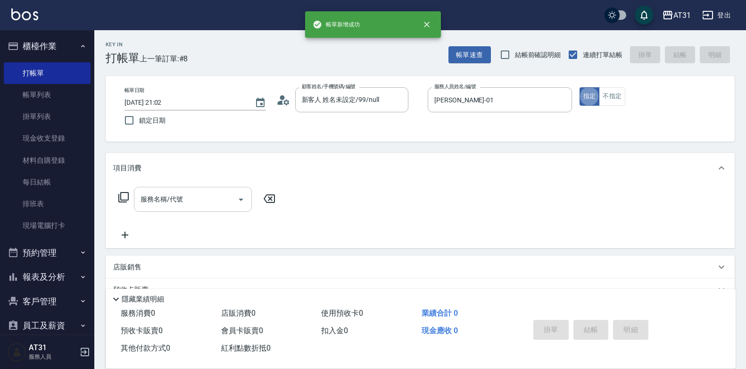
click at [195, 196] on input "服務名稱/代號" at bounding box center [185, 199] width 95 height 17
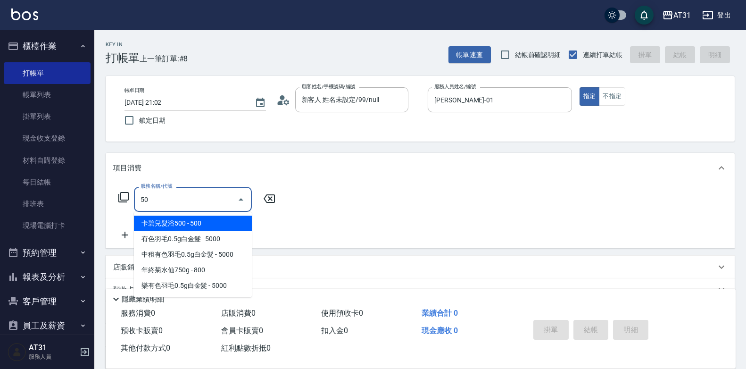
type input "501"
type input "160"
type input "染髮(501)"
type input "0"
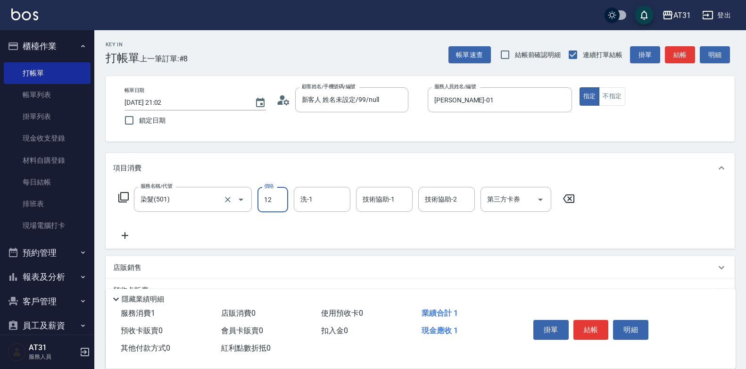
type input "120"
type input "1200"
click at [124, 237] on icon at bounding box center [125, 235] width 24 height 11
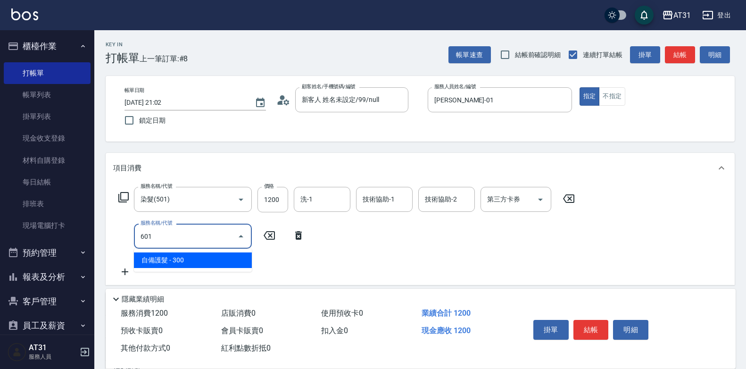
type input "601"
type input "150"
type input "自備護髮(601)"
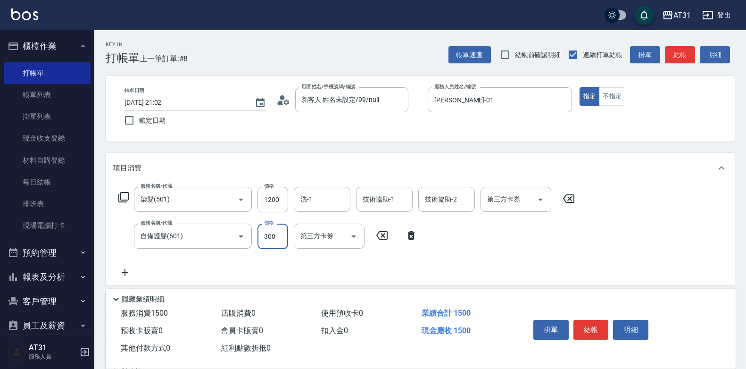
type input "1"
type input "120"
type input "100"
type input "220"
type input "1000"
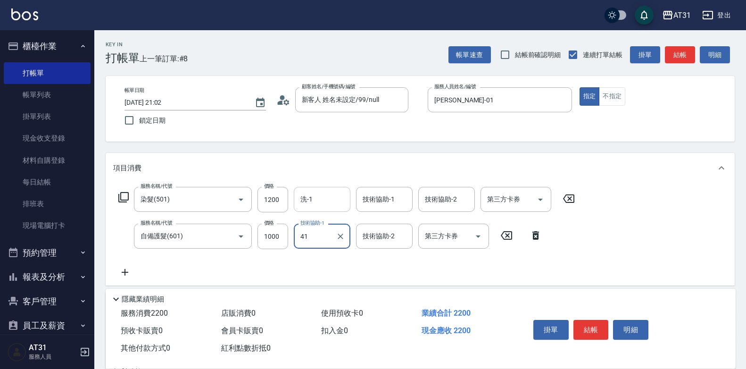
type input "鳳梨-41"
click at [375, 205] on input "技術協助-1" at bounding box center [384, 199] width 48 height 17
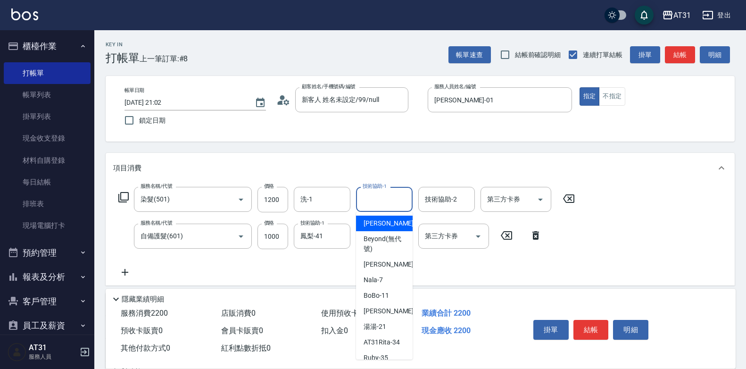
type input "4"
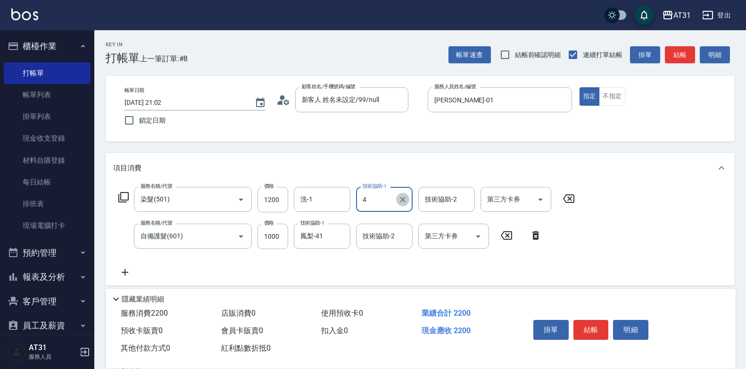
click at [402, 196] on icon "Clear" at bounding box center [402, 199] width 9 height 9
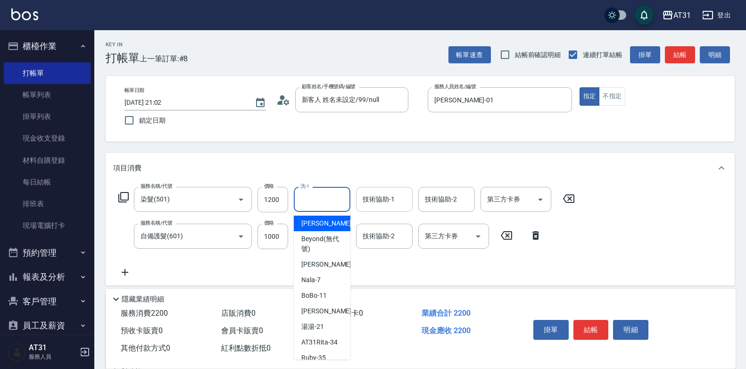
click at [342, 196] on input "洗-1" at bounding box center [322, 199] width 48 height 17
type input "鳳梨-41"
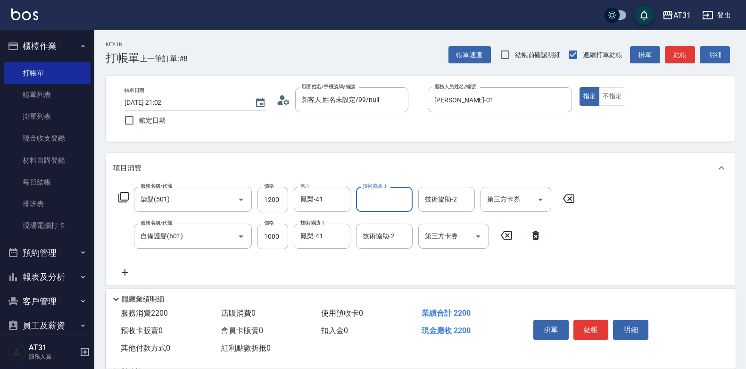
click at [594, 328] on button "結帳" at bounding box center [590, 330] width 35 height 20
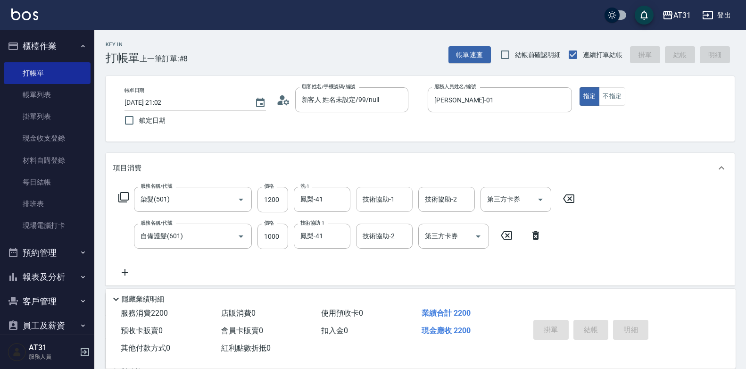
type input "[DATE] 21:03"
type input "0"
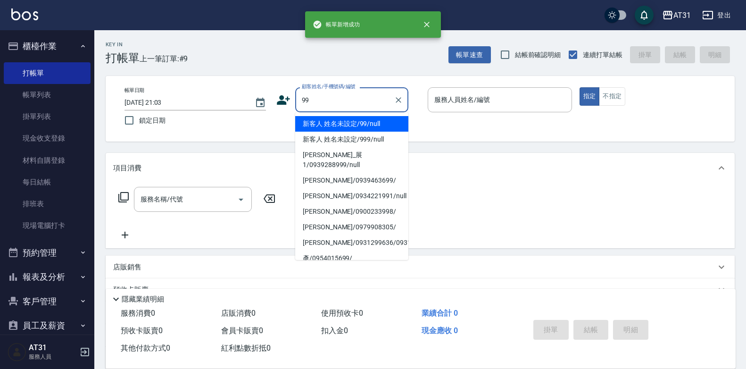
type input "新客人 姓名未設定/99/null"
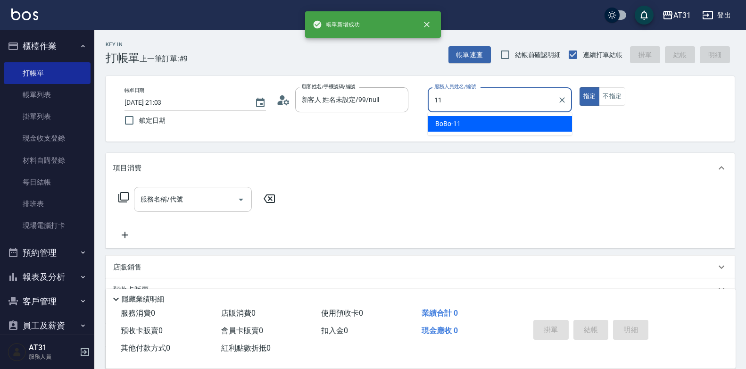
type input "BoBo-11"
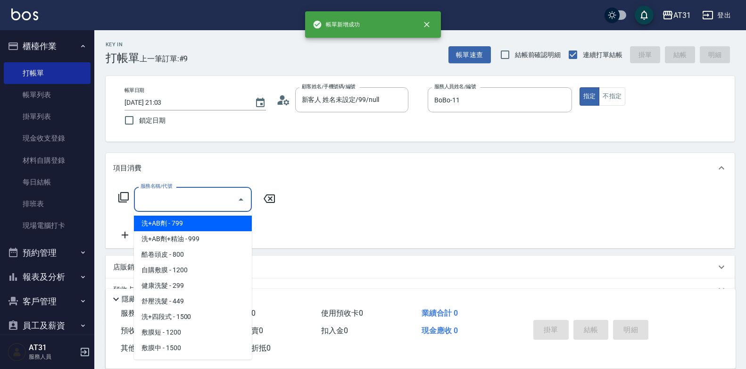
click at [191, 206] on input "服務名稱/代號" at bounding box center [185, 199] width 95 height 17
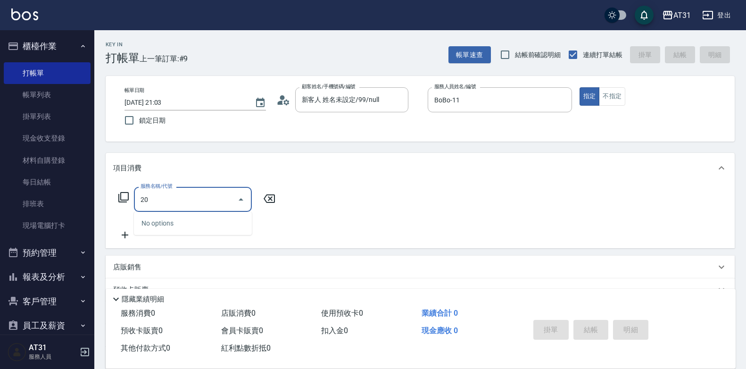
type input "201"
type input "20"
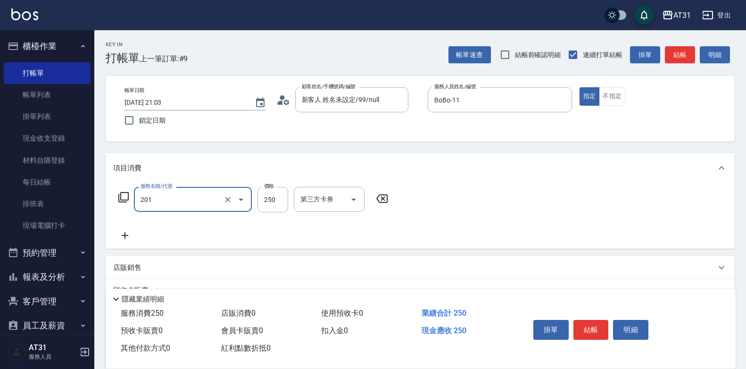
type input "洗髮(201)"
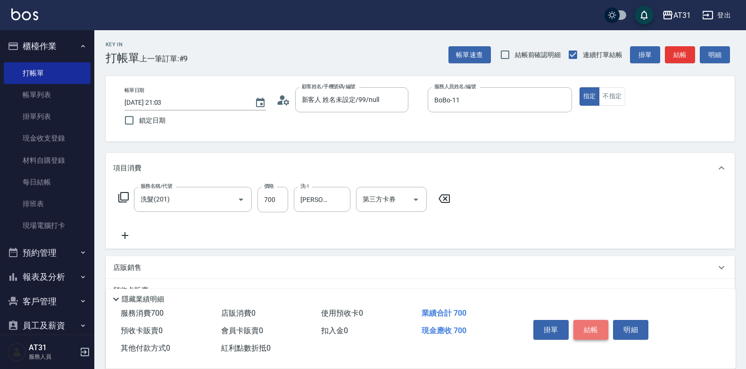
click at [599, 328] on button "結帳" at bounding box center [590, 330] width 35 height 20
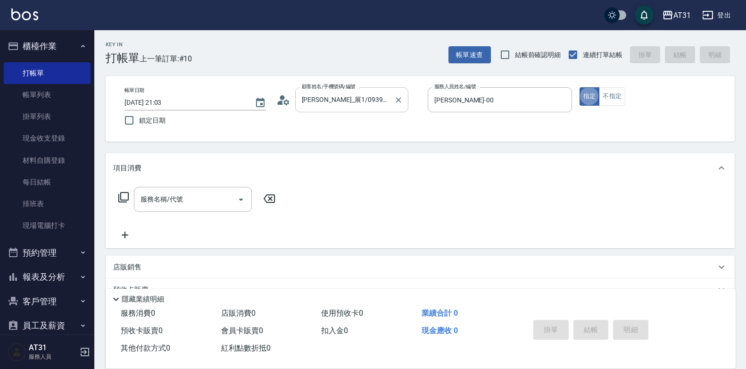
click at [390, 96] on div "[PERSON_NAME]_展1/0939288999/null 顧客姓名/手機號碼/編號" at bounding box center [351, 99] width 113 height 25
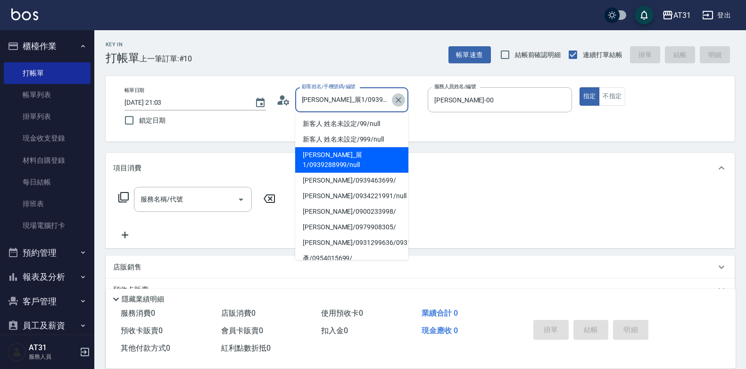
click at [397, 99] on icon "Clear" at bounding box center [398, 99] width 9 height 9
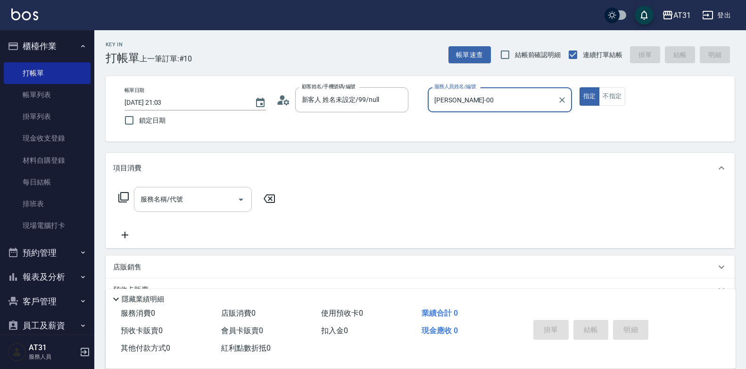
click at [210, 194] on input "服務名稱/代號" at bounding box center [185, 199] width 95 height 17
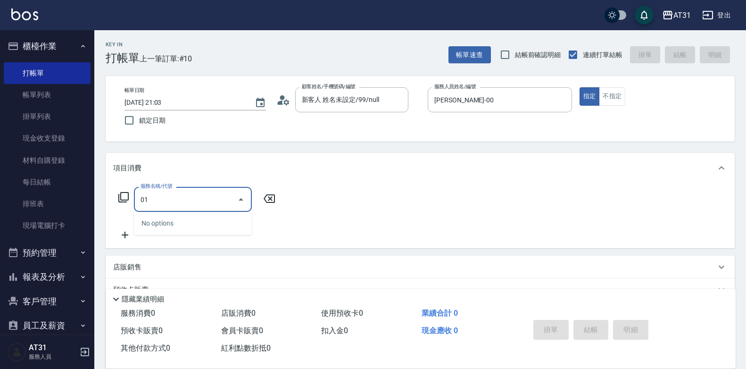
drag, startPoint x: 210, startPoint y: 193, endPoint x: 136, endPoint y: 204, distance: 74.8
click at [136, 204] on div "01 服務名稱/代號" at bounding box center [193, 199] width 118 height 25
drag, startPoint x: 176, startPoint y: 207, endPoint x: 130, endPoint y: 207, distance: 45.7
click at [130, 207] on div "服務名稱/代號 01 服務名稱/代號" at bounding box center [197, 199] width 168 height 25
drag, startPoint x: 164, startPoint y: 200, endPoint x: 98, endPoint y: 203, distance: 66.1
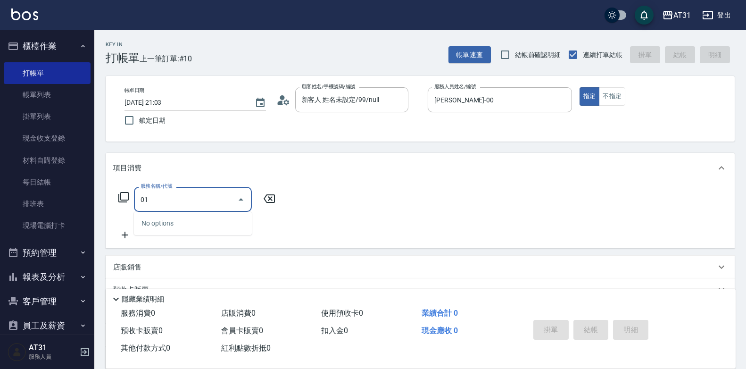
click at [95, 206] on div "Key In 打帳單 上一筆訂單:#10 帳單速查 結帳前確認明細 連續打單結帳 掛單 結帳 明細 帳單日期 [DATE] 21:03 鎖定日期 顧客姓名/手…" at bounding box center [420, 256] width 652 height 452
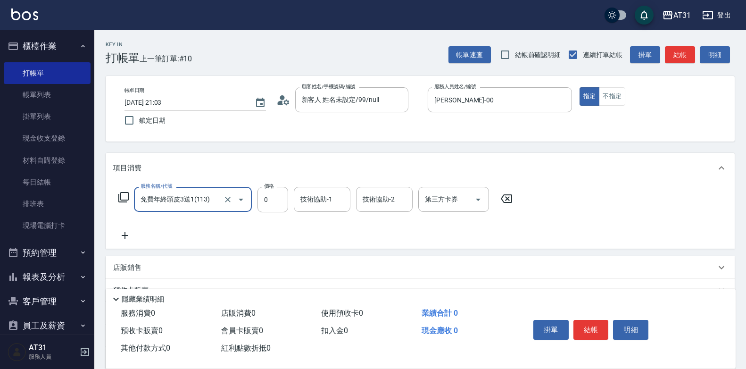
click at [240, 200] on icon "Open" at bounding box center [240, 199] width 11 height 11
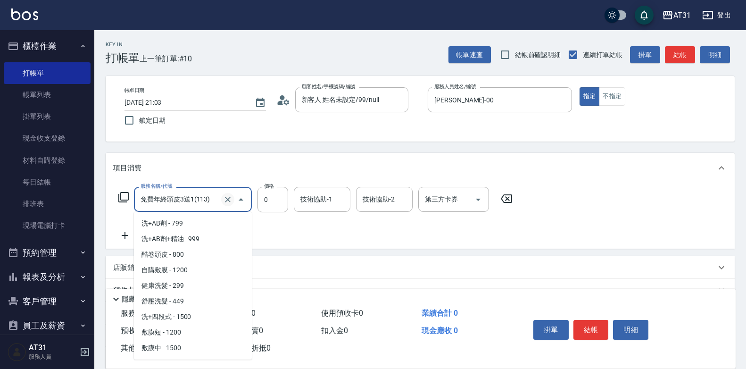
scroll to position [43, 0]
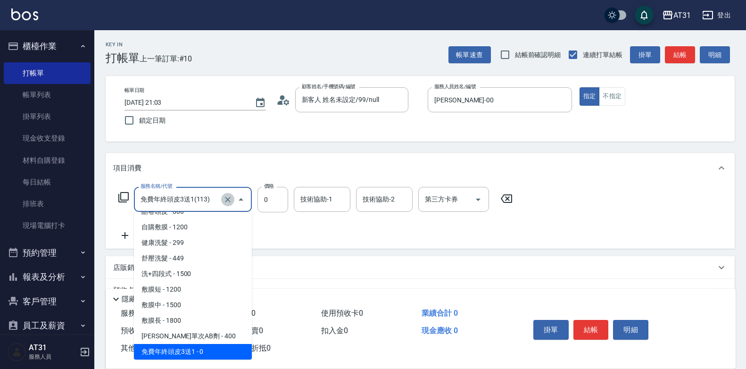
click at [231, 201] on icon "Clear" at bounding box center [227, 199] width 9 height 9
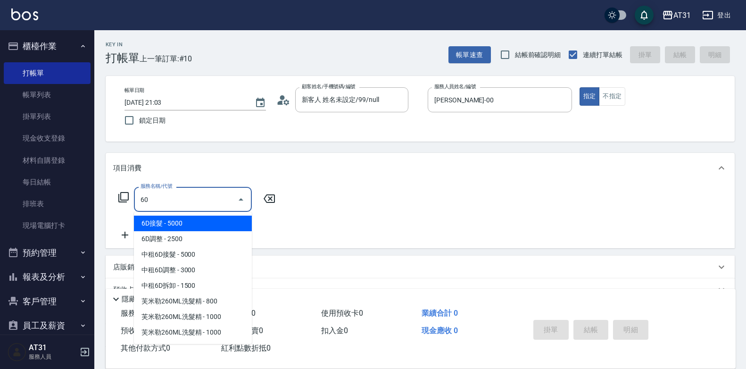
scroll to position [0, 0]
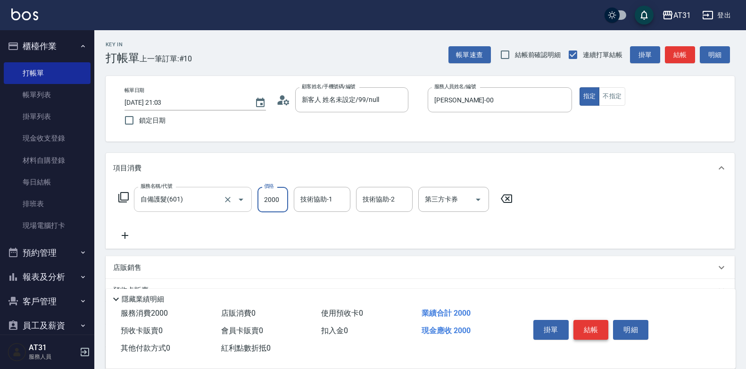
click at [595, 323] on button "結帳" at bounding box center [590, 330] width 35 height 20
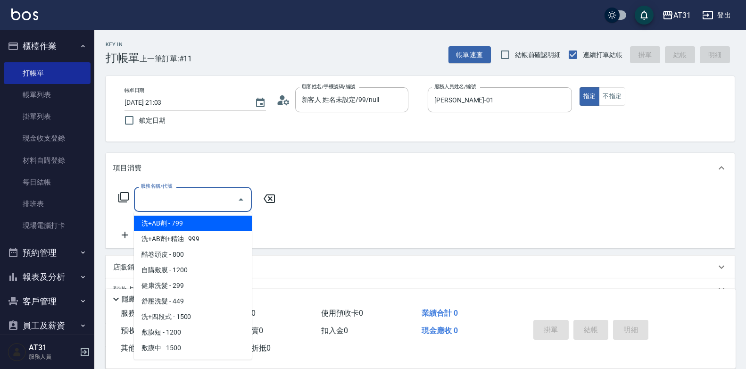
click at [153, 197] on input "服務名稱/代號" at bounding box center [185, 199] width 95 height 17
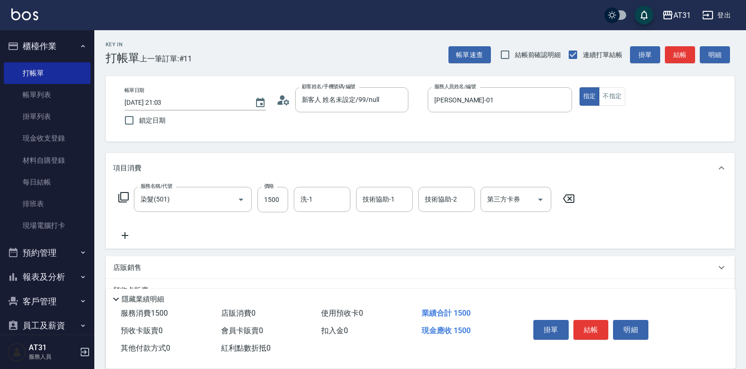
click at [127, 237] on icon at bounding box center [125, 235] width 24 height 11
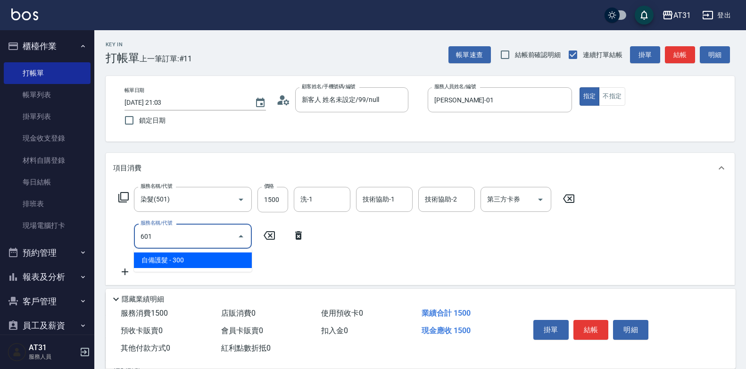
click at [175, 232] on input "601" at bounding box center [185, 236] width 95 height 17
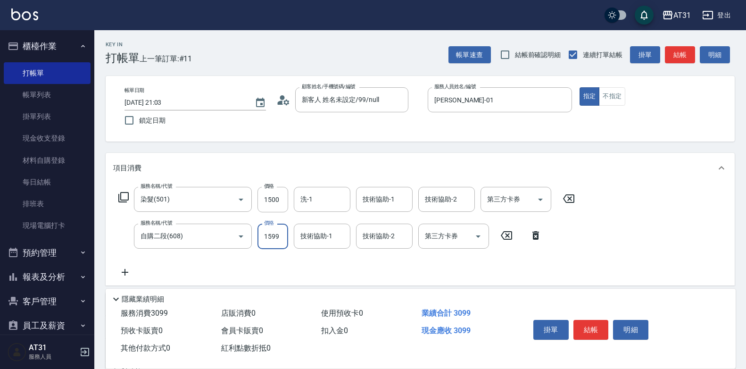
click at [277, 234] on input "1599" at bounding box center [272, 235] width 31 height 25
click at [277, 233] on input "1599" at bounding box center [272, 235] width 31 height 25
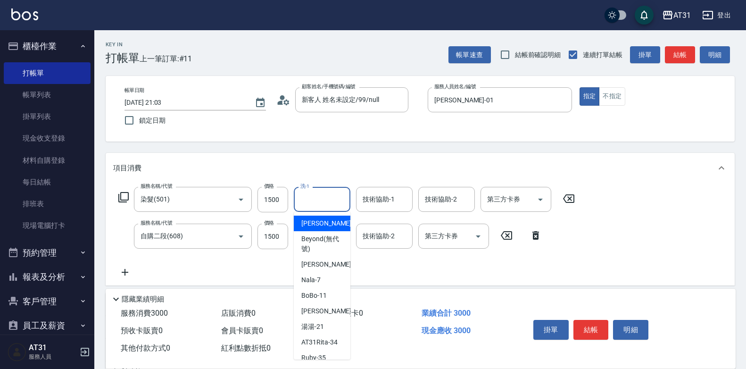
click at [333, 192] on input "洗-1" at bounding box center [322, 199] width 48 height 17
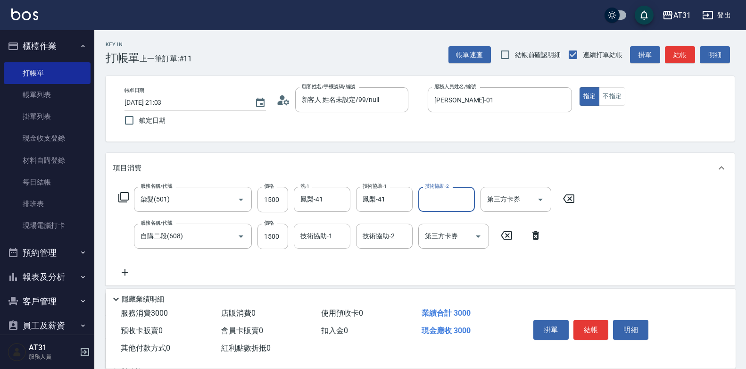
click at [314, 231] on input "技術協助-1" at bounding box center [322, 236] width 48 height 17
click at [606, 324] on button "結帳" at bounding box center [590, 330] width 35 height 20
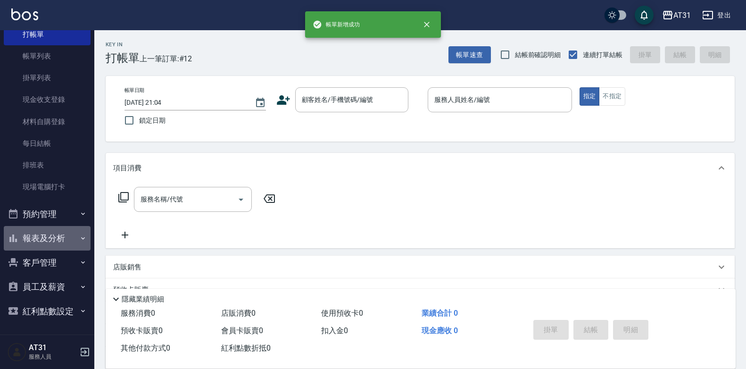
click at [53, 231] on button "報表及分析" at bounding box center [47, 238] width 87 height 25
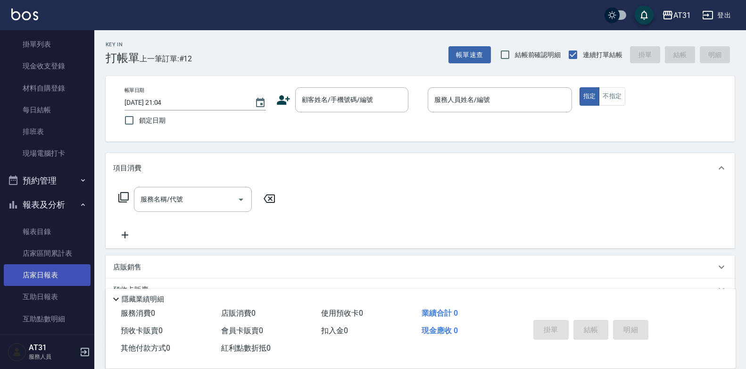
scroll to position [86, 0]
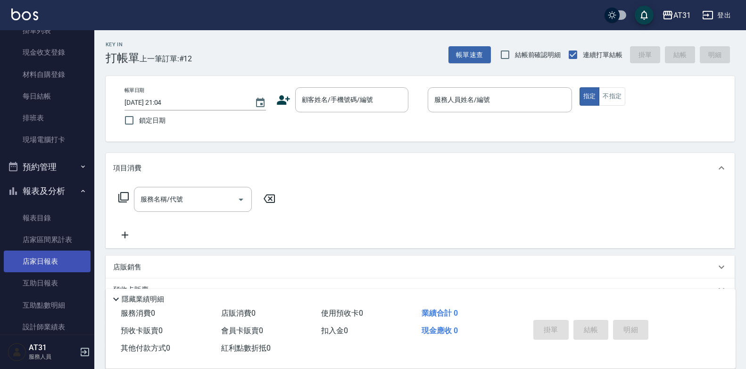
click at [53, 260] on link "店家日報表" at bounding box center [47, 261] width 87 height 22
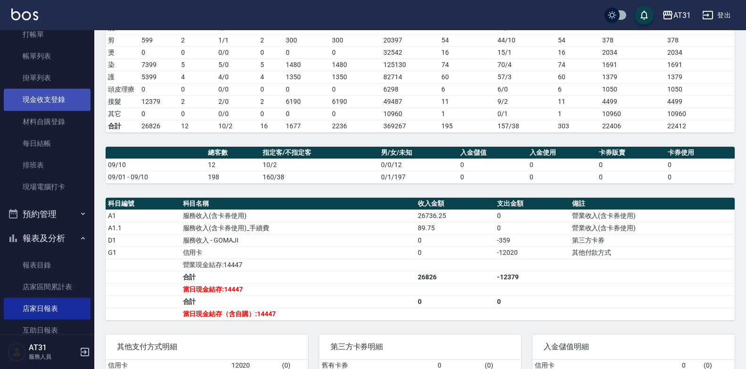
scroll to position [141, 0]
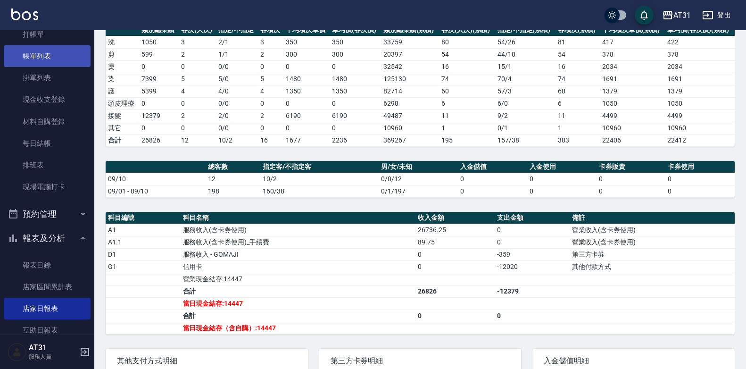
click at [59, 58] on link "帳單列表" at bounding box center [47, 56] width 87 height 22
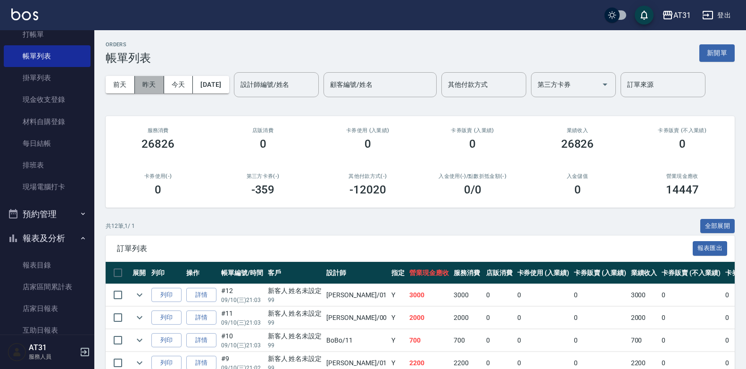
click at [155, 85] on button "昨天" at bounding box center [149, 84] width 29 height 17
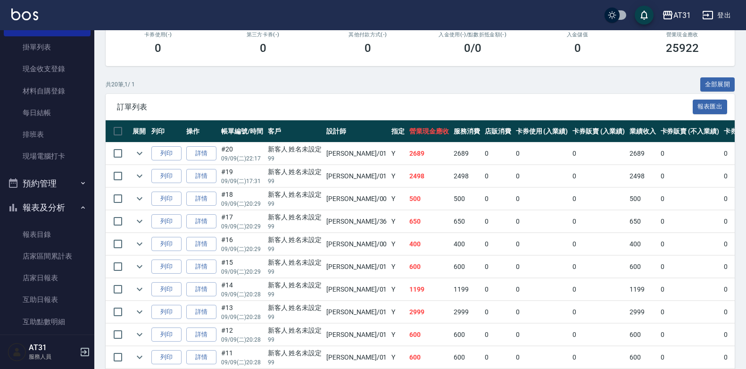
scroll to position [86, 0]
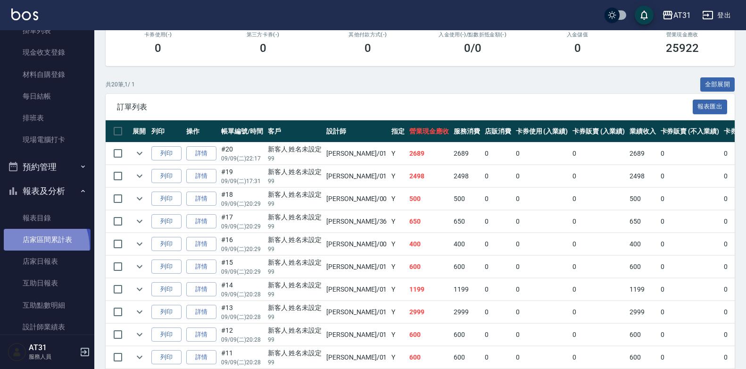
click at [31, 248] on link "店家區間累計表" at bounding box center [47, 240] width 87 height 22
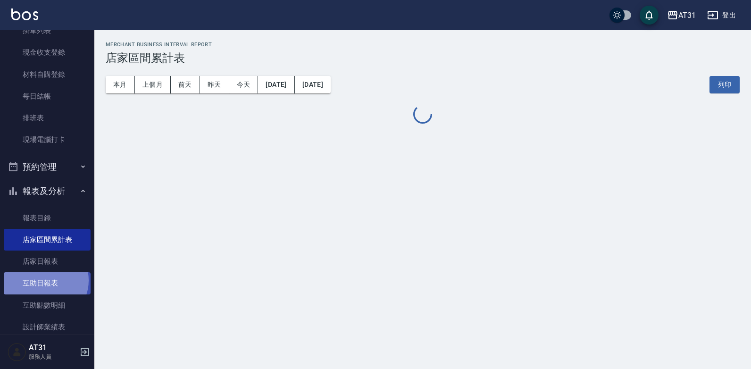
click at [43, 280] on link "互助日報表" at bounding box center [47, 283] width 87 height 22
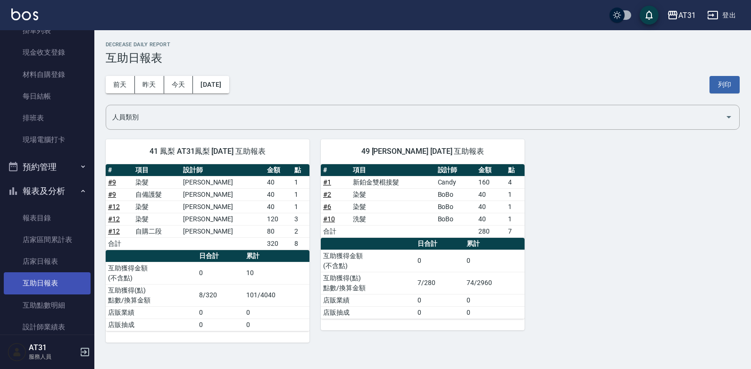
click at [33, 287] on link "互助日報表" at bounding box center [47, 283] width 87 height 22
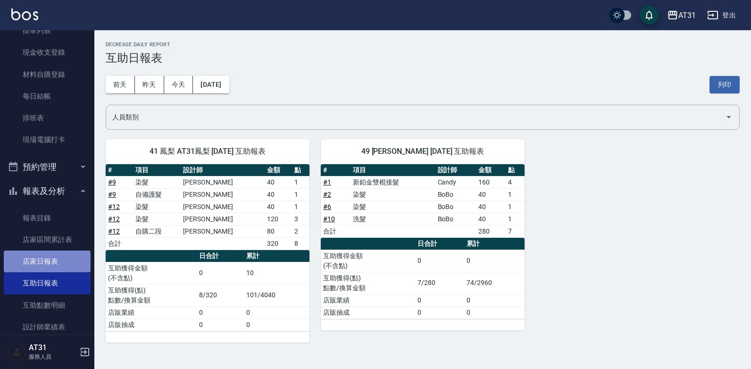
click at [49, 266] on link "店家日報表" at bounding box center [47, 261] width 87 height 22
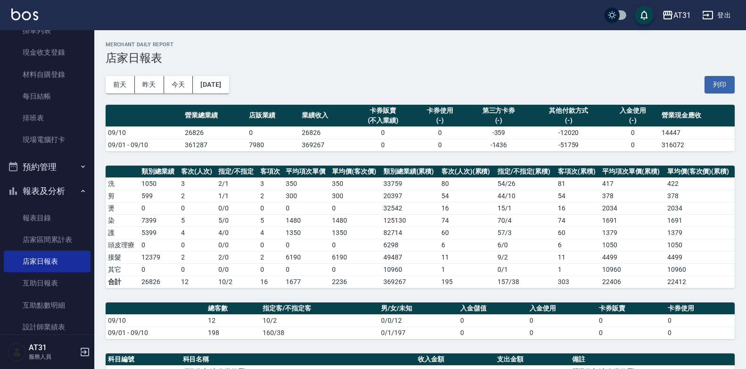
scroll to position [133, 0]
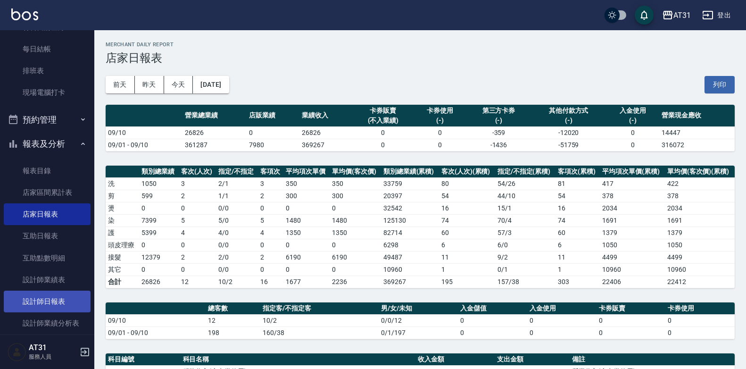
click at [51, 304] on link "設計師日報表" at bounding box center [47, 301] width 87 height 22
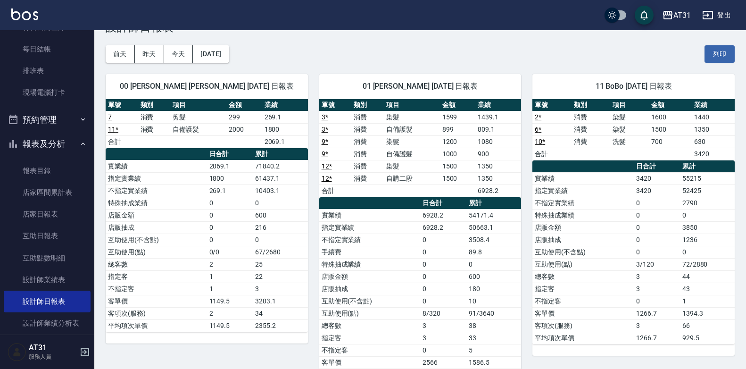
scroll to position [47, 0]
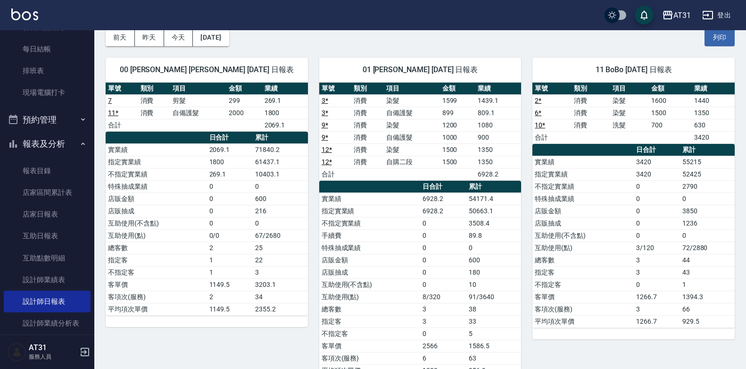
drag, startPoint x: 557, startPoint y: 169, endPoint x: 423, endPoint y: 175, distance: 134.5
click at [423, 175] on td "a dense table" at bounding box center [412, 174] width 56 height 12
drag, startPoint x: 453, startPoint y: 170, endPoint x: 420, endPoint y: 173, distance: 33.6
click at [420, 173] on td "a dense table" at bounding box center [412, 174] width 56 height 12
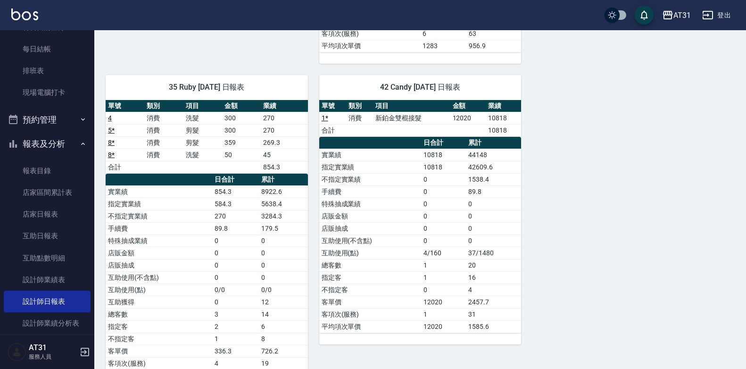
scroll to position [377, 0]
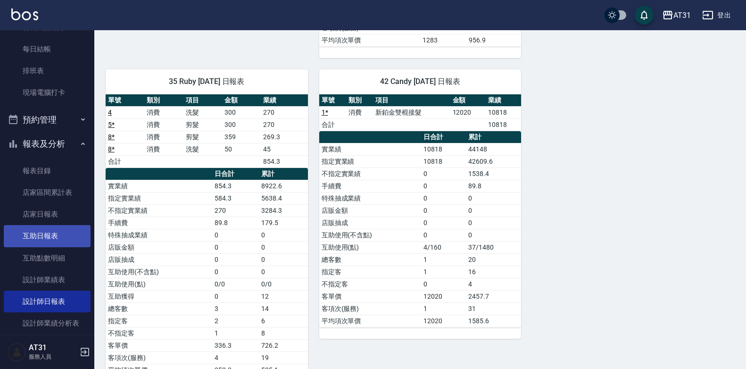
click at [49, 240] on link "互助日報表" at bounding box center [47, 236] width 87 height 22
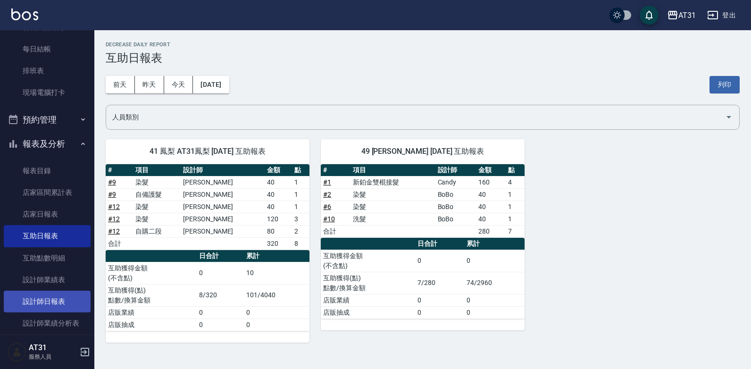
click at [70, 301] on link "設計師日報表" at bounding box center [47, 301] width 87 height 22
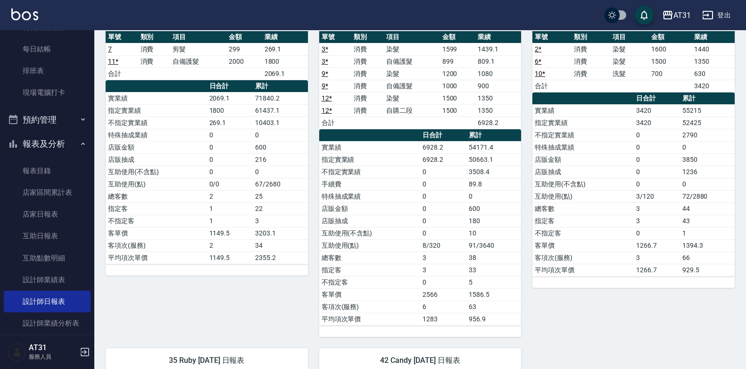
scroll to position [77, 0]
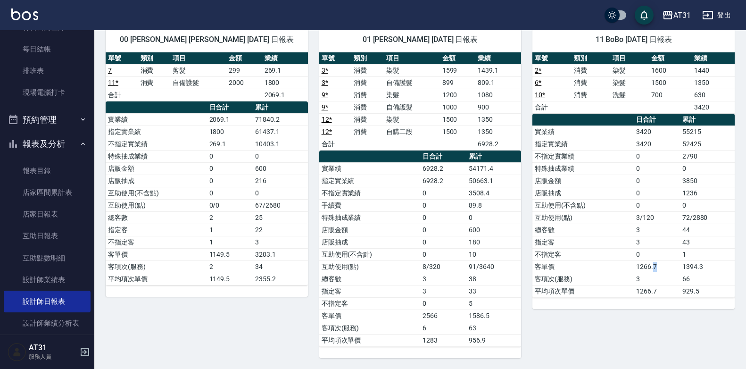
drag, startPoint x: 660, startPoint y: 260, endPoint x: 654, endPoint y: 268, distance: 9.2
click at [654, 268] on td "1266.7" at bounding box center [657, 266] width 46 height 12
